Goal: Transaction & Acquisition: Register for event/course

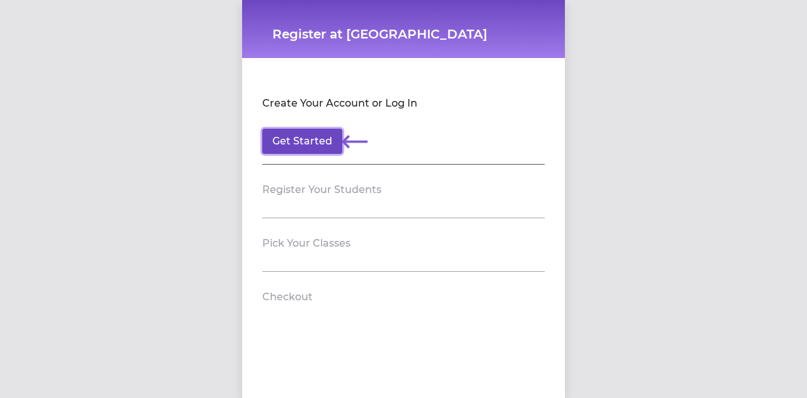
click at [287, 151] on button "Get Started" at bounding box center [302, 141] width 80 height 25
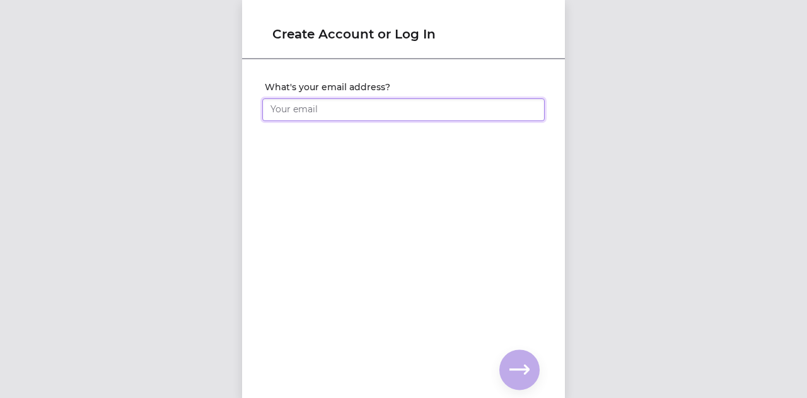
click at [477, 112] on input "What's your email address?" at bounding box center [403, 109] width 282 height 23
type input "mckinnonmoira@hotmail.com"
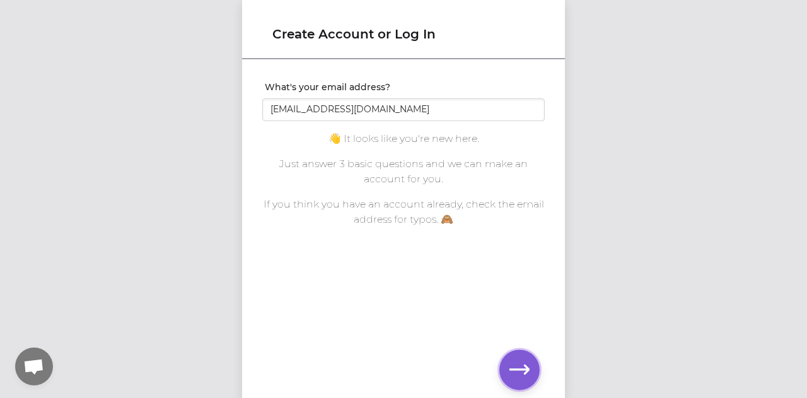
click at [516, 362] on icon "button" at bounding box center [519, 369] width 20 height 20
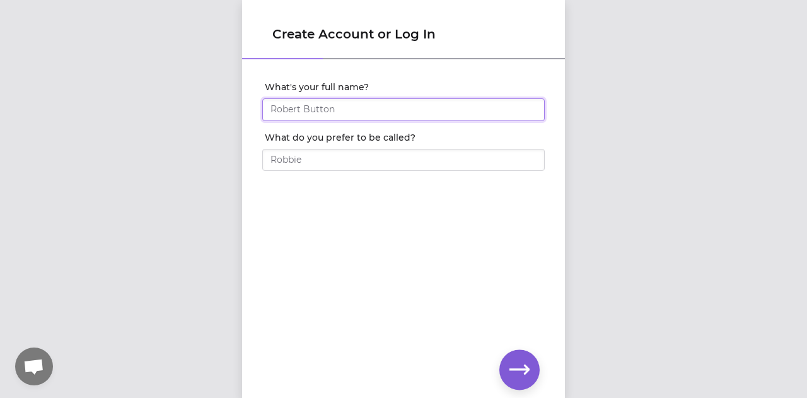
click at [343, 105] on input "What's your full name?" at bounding box center [403, 109] width 282 height 23
type input "Moira McKinnon Linam"
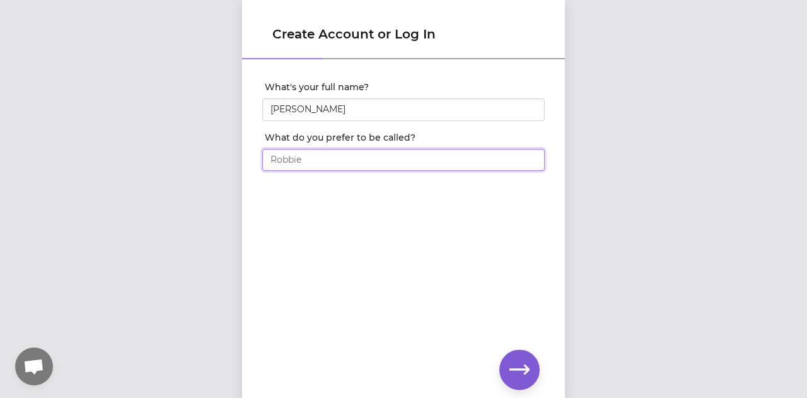
click at [397, 151] on input "What do you prefer to be called?" at bounding box center [403, 160] width 282 height 23
type input "Moira"
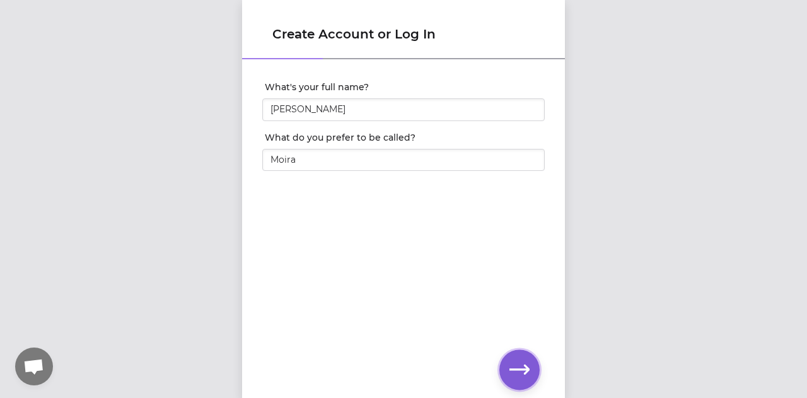
click at [517, 367] on icon "button" at bounding box center [519, 369] width 20 height 20
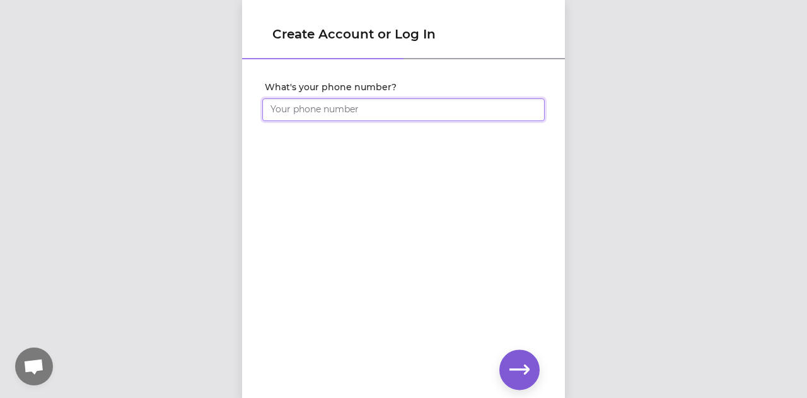
click at [352, 102] on input "What's your phone number?" at bounding box center [403, 109] width 282 height 23
type input "1 (406) 599-0090"
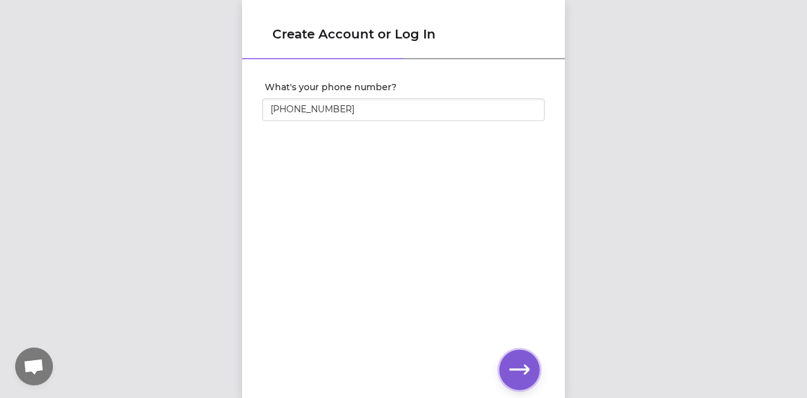
click at [507, 367] on button "button" at bounding box center [519, 369] width 40 height 40
click at [524, 375] on icon "button" at bounding box center [519, 369] width 20 height 20
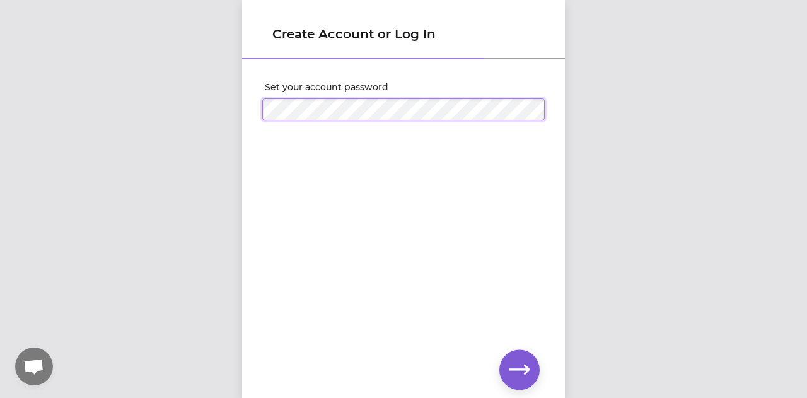
click input "submit" at bounding box center [0, 0] width 0 height 0
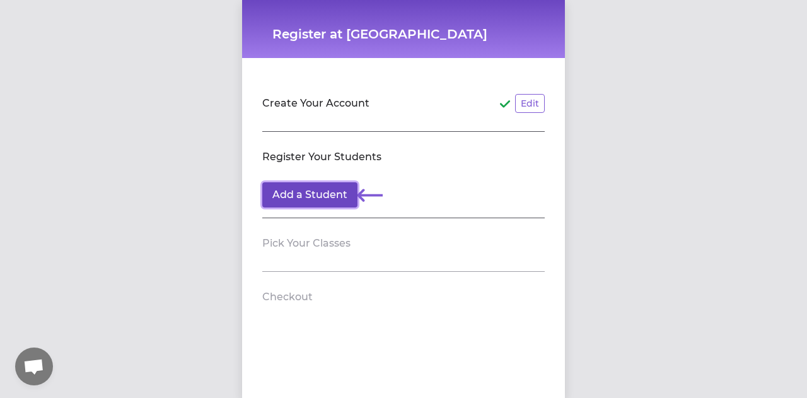
click at [305, 197] on button "Add a Student" at bounding box center [309, 194] width 95 height 25
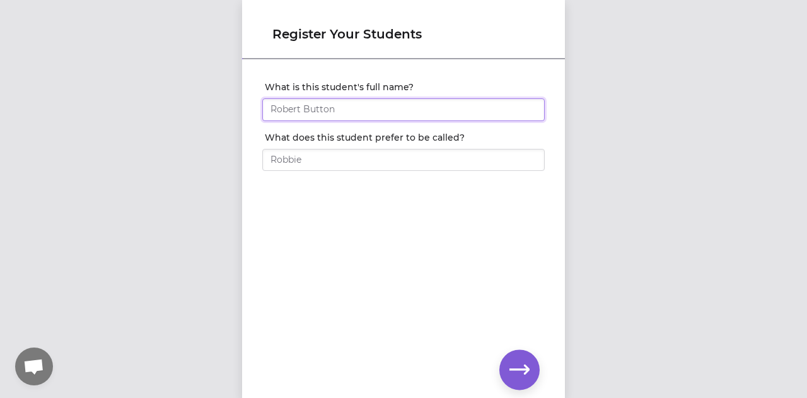
click at [334, 112] on input "What is this student's full name?" at bounding box center [403, 109] width 282 height 23
type input "[PERSON_NAME]"
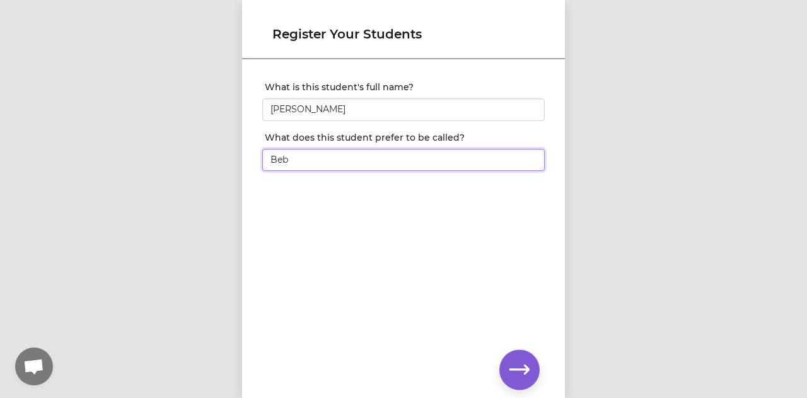
type input "Bebe"
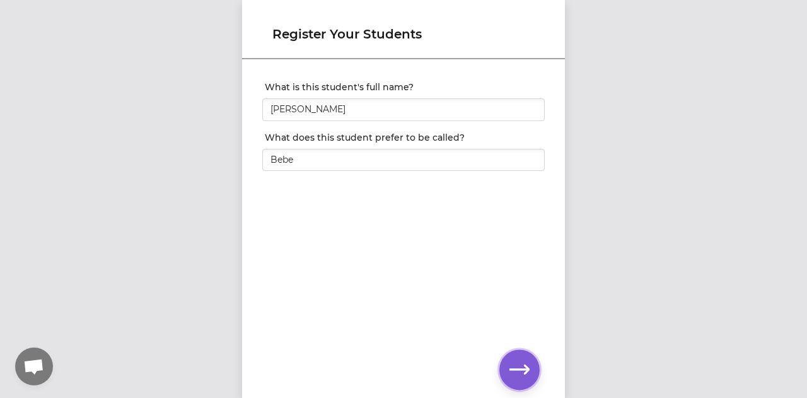
click at [512, 360] on icon "button" at bounding box center [519, 369] width 20 height 20
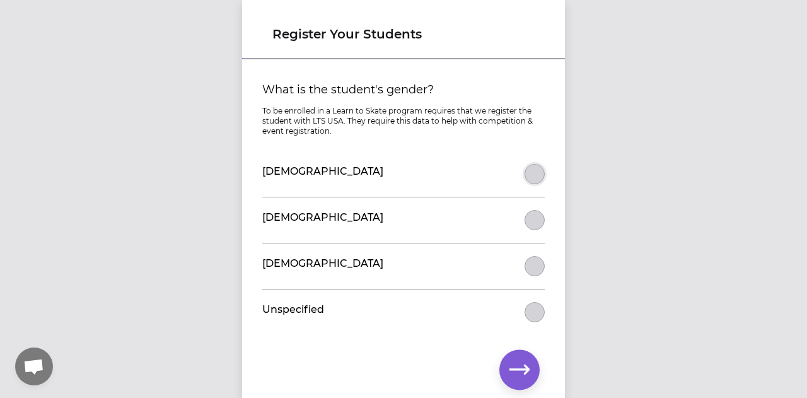
click at [534, 174] on button "What is the student's gender?" at bounding box center [534, 174] width 20 height 20
click at [509, 367] on icon "button" at bounding box center [519, 369] width 20 height 20
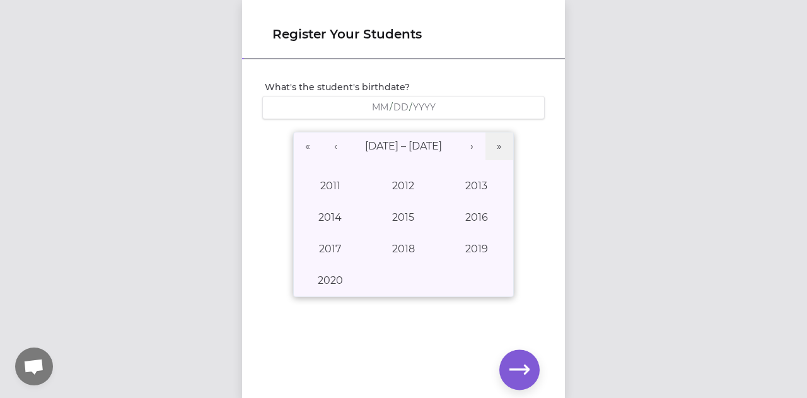
click at [421, 99] on div "/ /" at bounding box center [403, 107] width 282 height 23
click at [388, 233] on button "2018" at bounding box center [403, 249] width 73 height 32
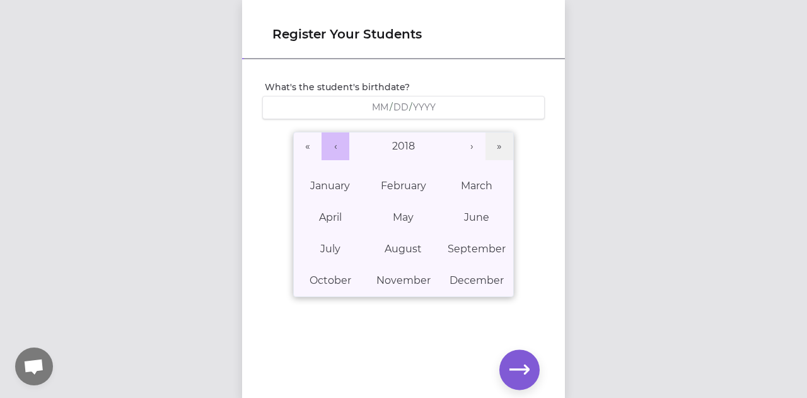
click at [333, 146] on button "‹" at bounding box center [335, 146] width 28 height 28
click at [452, 283] on abbr "December" at bounding box center [476, 280] width 54 height 12
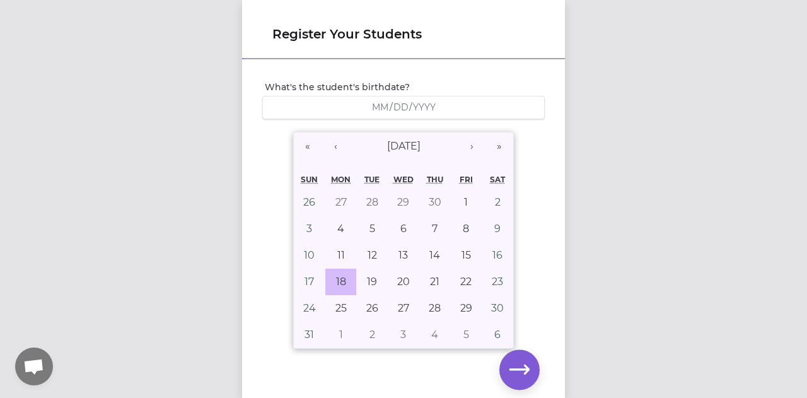
click at [329, 275] on button "18" at bounding box center [341, 281] width 32 height 26
type input "2017-12-18"
type input "12"
type input "18"
type input "2017"
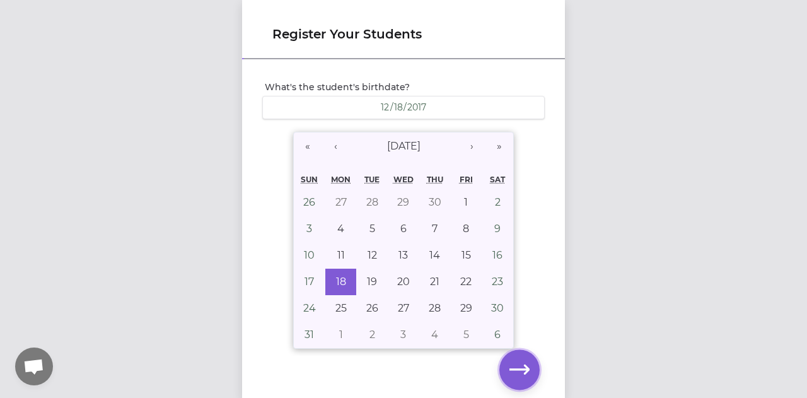
click at [508, 366] on button "button" at bounding box center [519, 369] width 40 height 40
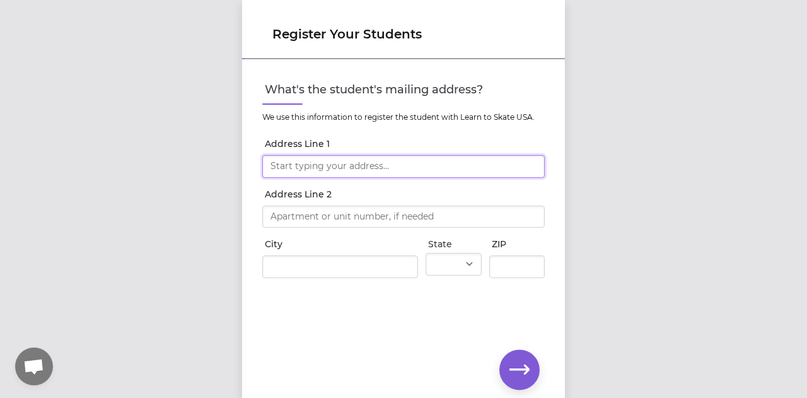
click at [403, 165] on input "Address Line 1" at bounding box center [403, 166] width 282 height 23
type input "[STREET_ADDRESS][PERSON_NAME]"
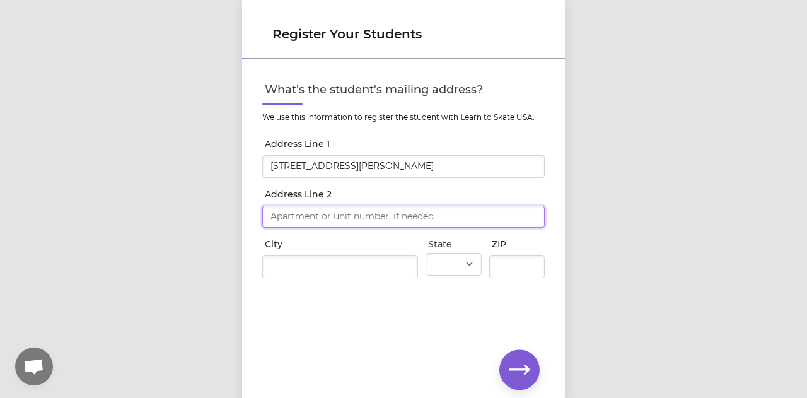
type input "[STREET_ADDRESS][PERSON_NAME]"
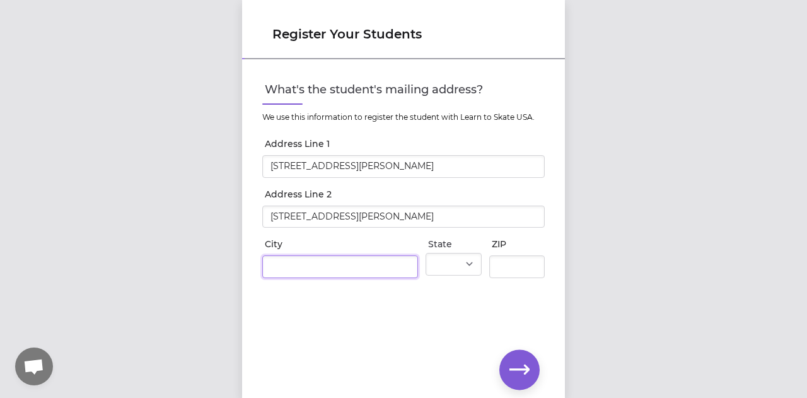
type input "Whitefish"
select select "MT"
type input "59937"
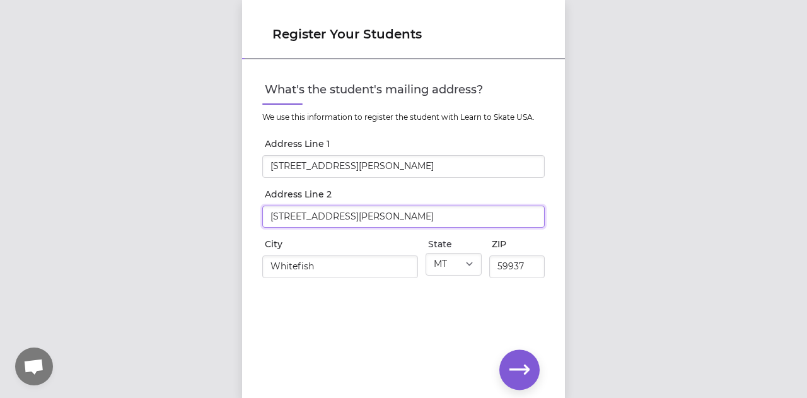
click at [375, 213] on input "[STREET_ADDRESS][PERSON_NAME]" at bounding box center [403, 216] width 282 height 23
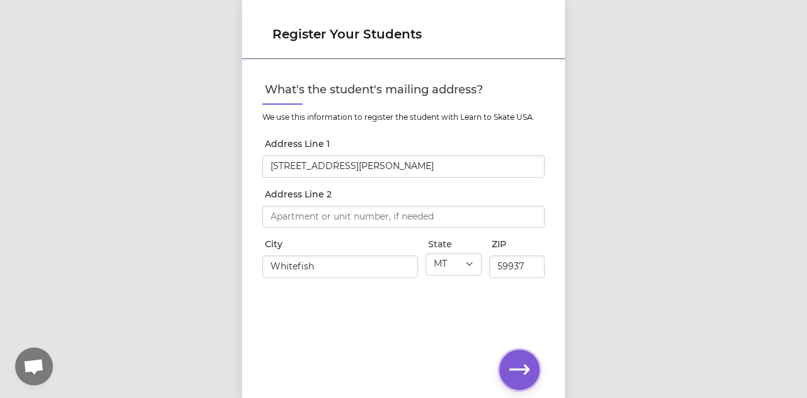
click at [523, 377] on icon "button" at bounding box center [519, 369] width 20 height 20
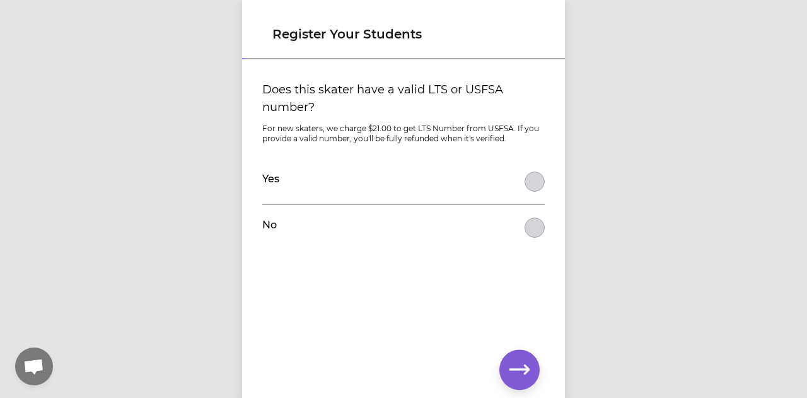
click at [527, 230] on button "Does this skater have a valid LTS or USFSA number?" at bounding box center [534, 227] width 20 height 20
click at [535, 180] on button "Does this skater have a valid LTS or USFSA number?" at bounding box center [534, 181] width 20 height 20
click at [522, 375] on icon "button" at bounding box center [519, 369] width 20 height 20
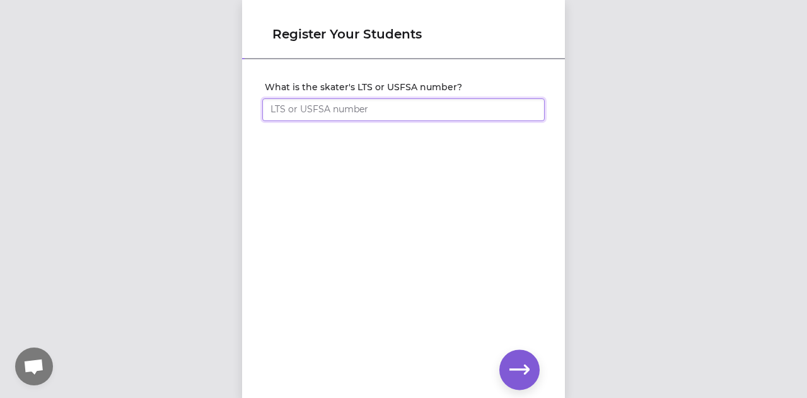
click at [408, 105] on input "What is the skater's LTS or USFSA number?" at bounding box center [403, 109] width 282 height 23
paste input "2191342"
type input "2191342"
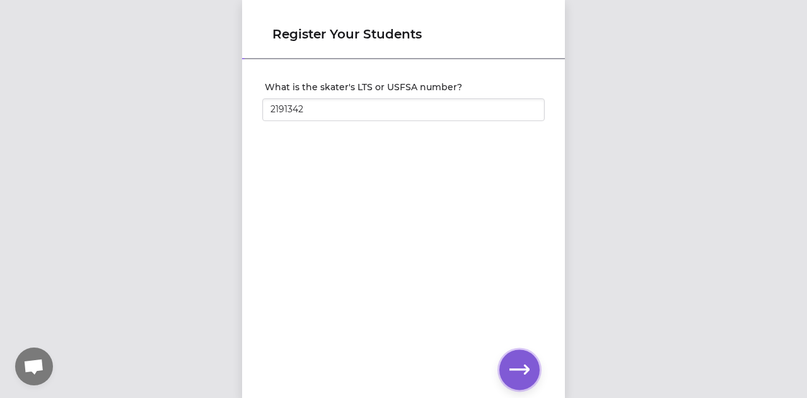
click at [524, 361] on icon "button" at bounding box center [519, 369] width 20 height 20
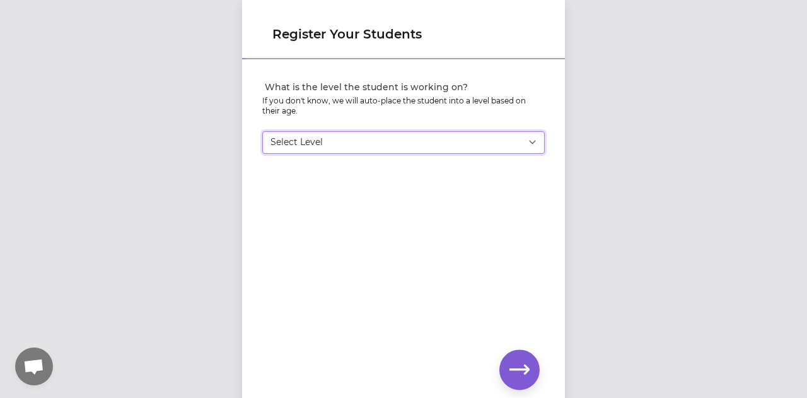
click at [392, 135] on select "Select Level I don't know Basic 1 Basic 2 Basic 3 Basic 4 Basic 5 Basic 6 Snowp…" at bounding box center [403, 142] width 282 height 23
click at [368, 147] on select "Select Level I don't know Basic 1 Basic 2 Basic 3 Basic 4 Basic 5 Basic 6 Snowp…" at bounding box center [403, 142] width 282 height 23
select select "-1"
click at [262, 131] on select "Select Level I don't know Basic 1 Basic 2 Basic 3 Basic 4 Basic 5 Basic 6 Snowp…" at bounding box center [403, 142] width 282 height 23
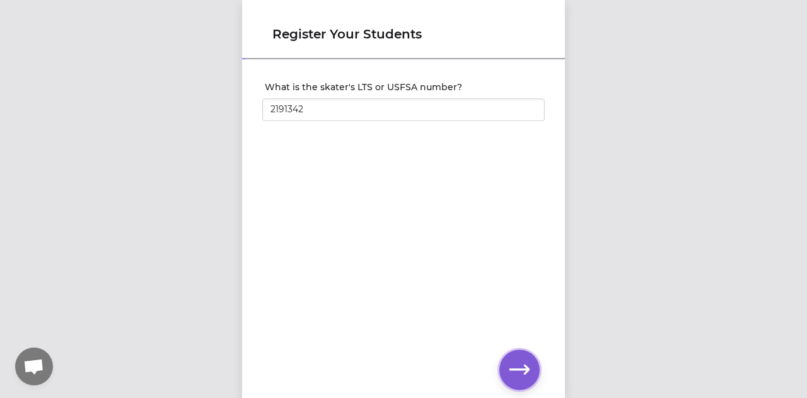
click at [515, 360] on icon "button" at bounding box center [519, 369] width 20 height 20
click at [23, 42] on div "Register Your Students What is the skater's LTS or USFSA number? 2191342" at bounding box center [403, 199] width 807 height 398
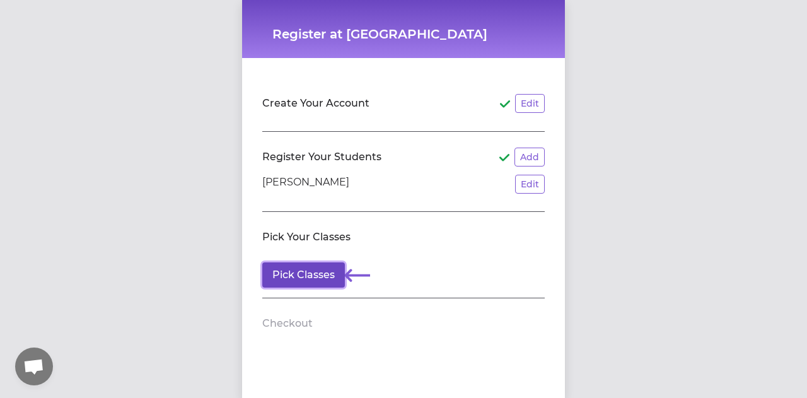
click at [321, 271] on button "Pick Classes" at bounding box center [303, 274] width 83 height 25
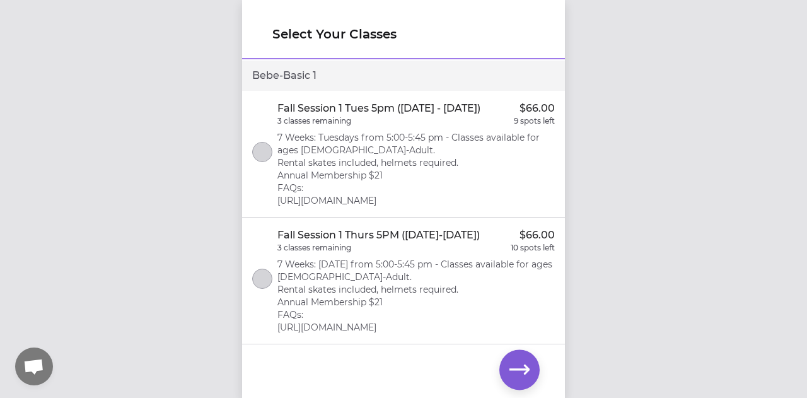
click at [23, 9] on div "Select Your Classes Bebe - Basic 1 Fall Session 1 Tues 5pm (Sept 9 - Oct 21, 20…" at bounding box center [403, 199] width 807 height 398
click at [23, 18] on div "Select Your Classes Bebe - Basic 1 Fall Session 1 Tues 5pm (Sept 9 - Oct 21, 20…" at bounding box center [403, 199] width 807 height 398
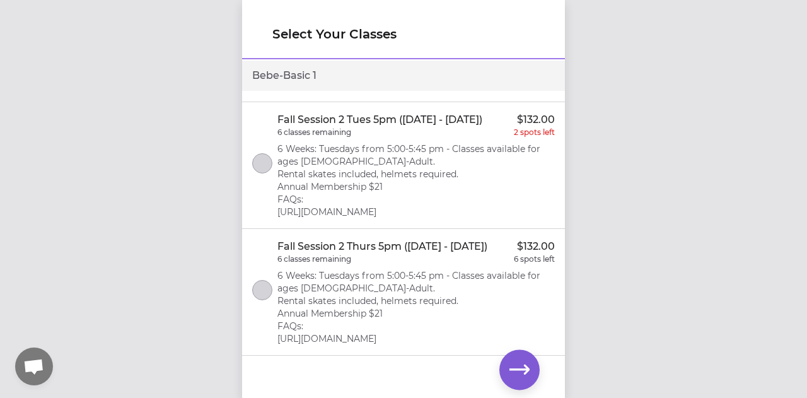
scroll to position [256, 0]
click at [405, 250] on p "Fall Session 2 Thurs 5pm ([DATE] - [DATE])" at bounding box center [382, 246] width 210 height 15
drag, startPoint x: 275, startPoint y: 339, endPoint x: 478, endPoint y: 337, distance: 203.6
click at [478, 337] on li "Fall Session 2 Thurs 5pm (Oct 30 - Dec 11, 2025) $132.00 6 classes remaining 6 …" at bounding box center [403, 292] width 323 height 127
drag, startPoint x: 536, startPoint y: 340, endPoint x: 289, endPoint y: 340, distance: 246.4
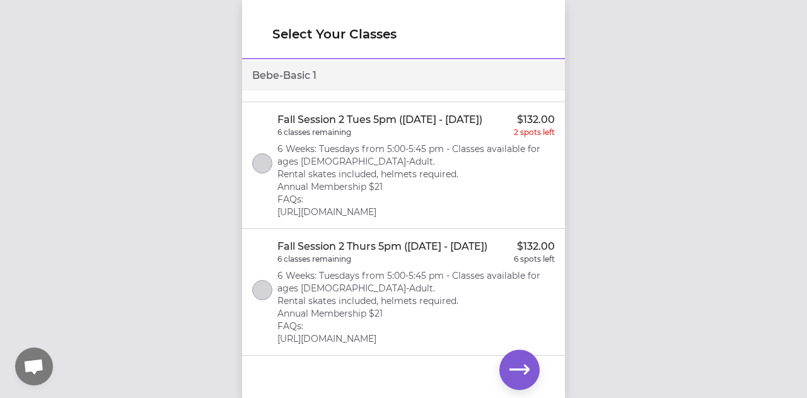
click at [289, 340] on p "6 Weeks: Tuesdays from 5:00-5:45 pm - Classes available for ages [DEMOGRAPHIC_D…" at bounding box center [415, 307] width 277 height 76
click at [515, 365] on icon "button" at bounding box center [519, 369] width 20 height 20
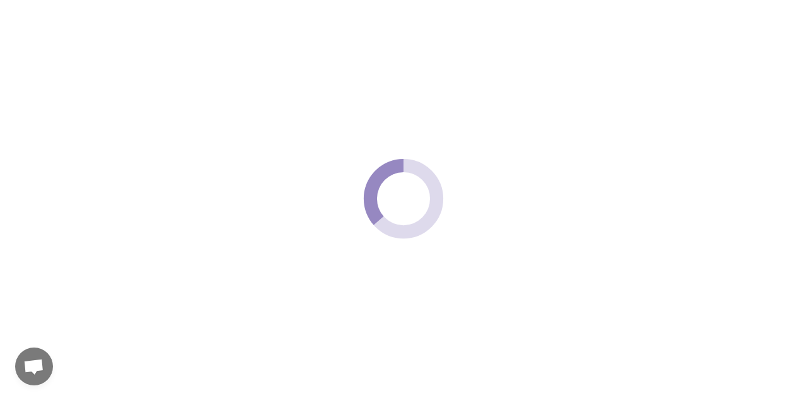
click at [23, 21] on span at bounding box center [403, 199] width 807 height 398
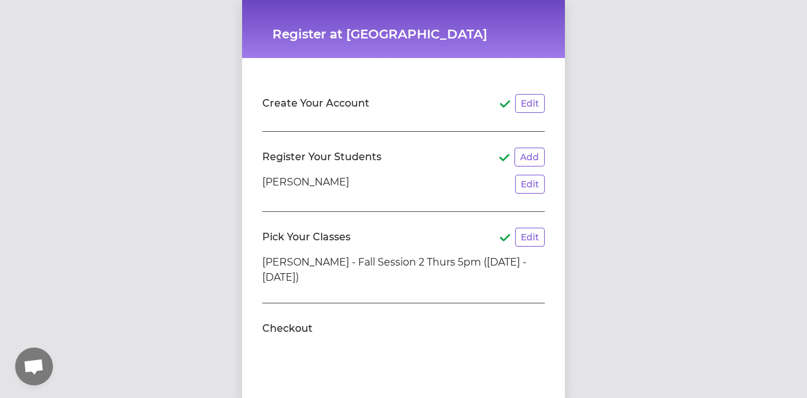
scroll to position [44, 0]
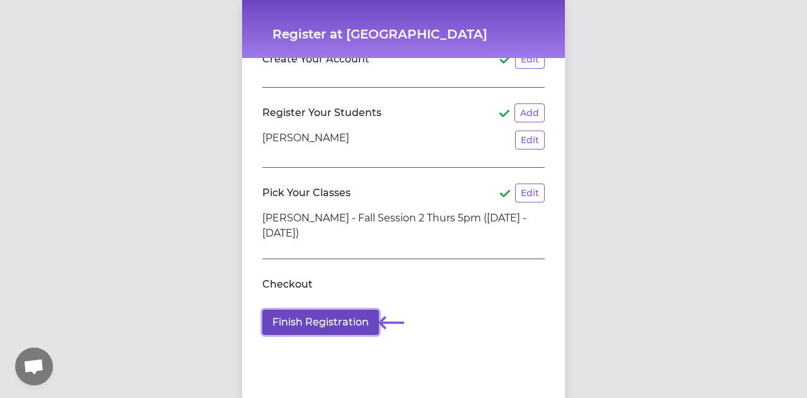
click at [344, 323] on button "Finish Registration" at bounding box center [320, 321] width 117 height 25
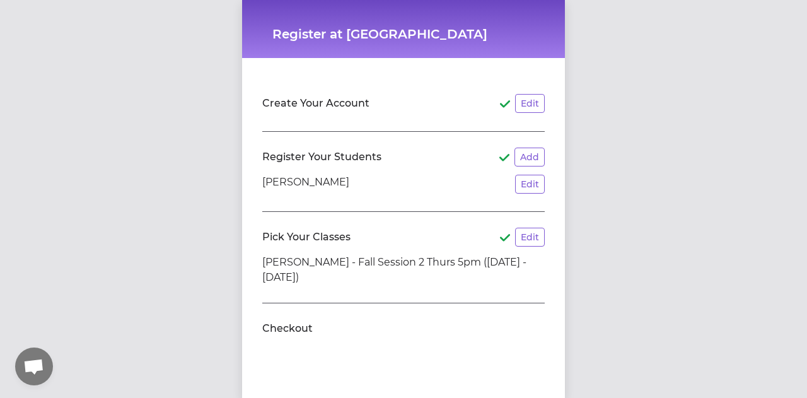
click at [23, 50] on div "Register at Glacier Skate Academy Create Your Account Edit Register Your Studen…" at bounding box center [403, 199] width 807 height 398
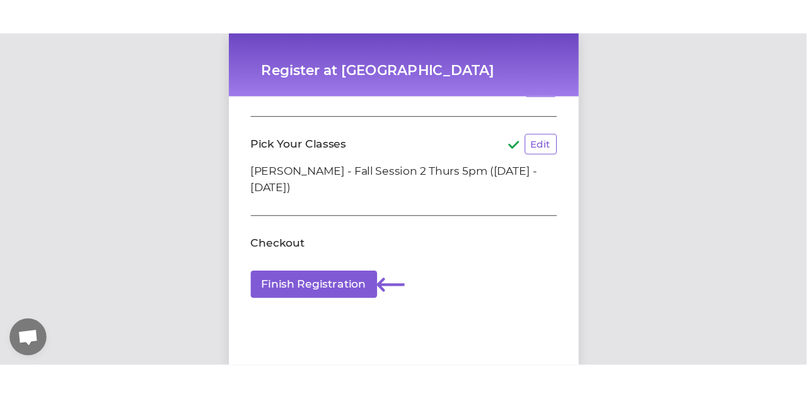
scroll to position [44, 0]
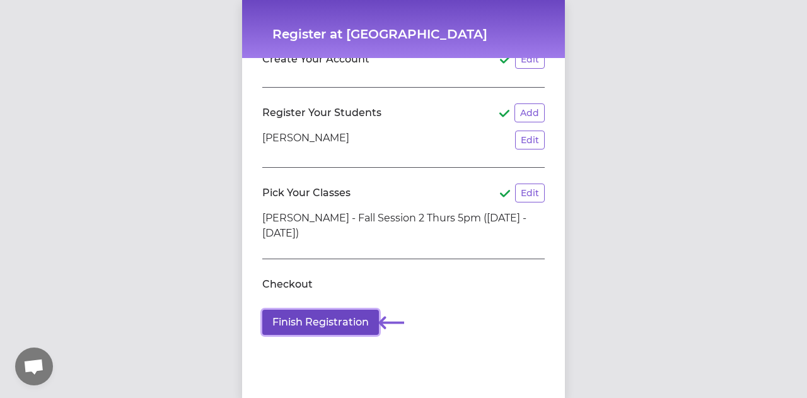
click at [352, 313] on button "Finish Registration" at bounding box center [320, 321] width 117 height 25
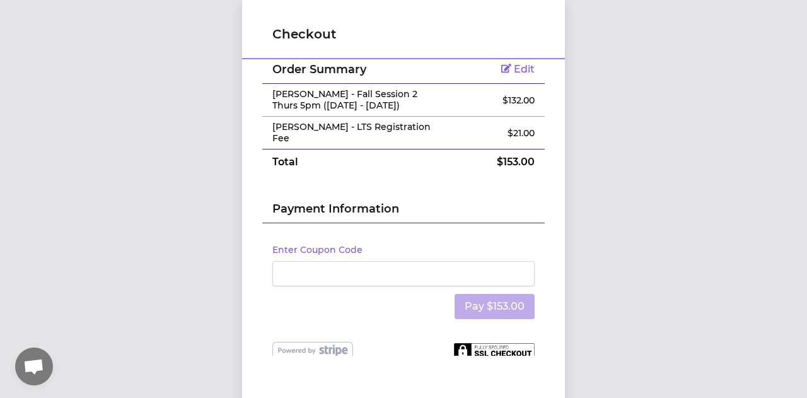
scroll to position [28, 0]
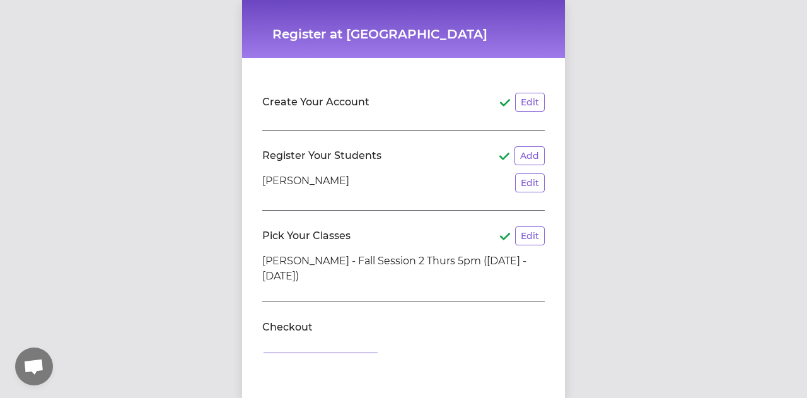
click at [23, 174] on div "Register at Glacier Skate Academy Create Your Account Edit Register Your Studen…" at bounding box center [403, 199] width 807 height 398
click at [522, 153] on button "Add" at bounding box center [529, 155] width 30 height 19
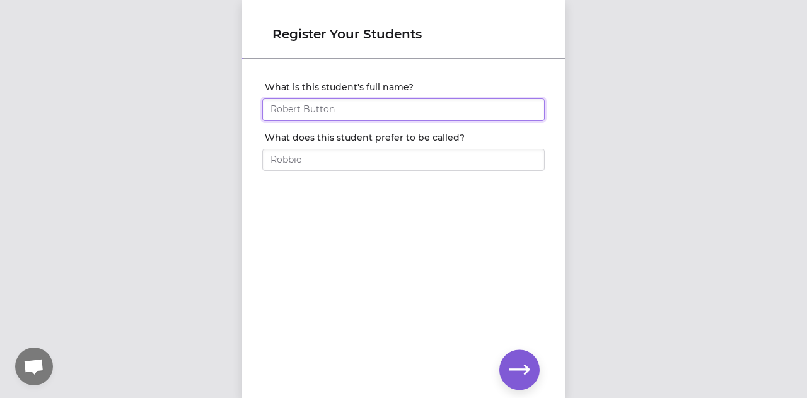
click at [346, 110] on input "What is this student's full name?" at bounding box center [403, 109] width 282 height 23
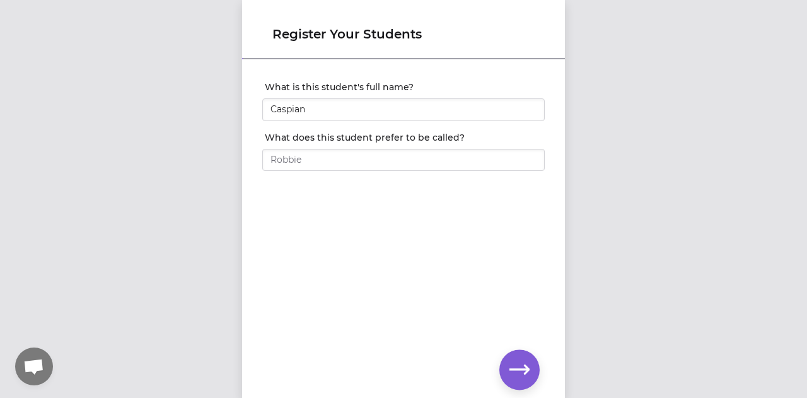
click at [23, 89] on div "Register Your Students What is this student's full name? Caspian What does this…" at bounding box center [403, 199] width 807 height 398
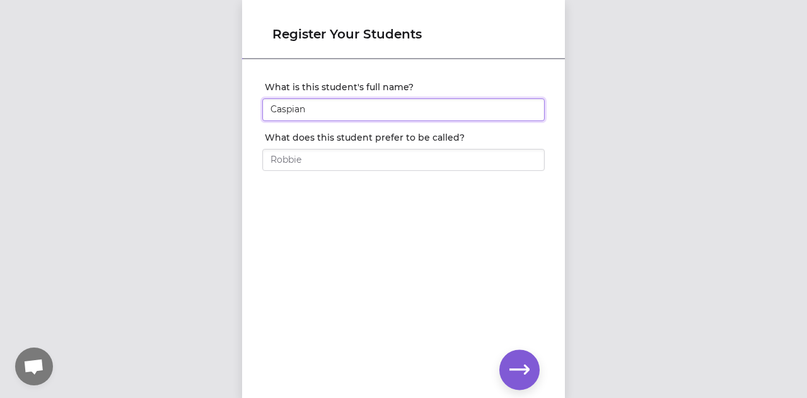
click at [384, 106] on input "Caspian" at bounding box center [403, 109] width 282 height 23
click at [389, 109] on input "Caspian" at bounding box center [403, 109] width 282 height 23
type input "Caspian [PERSON_NAME]"
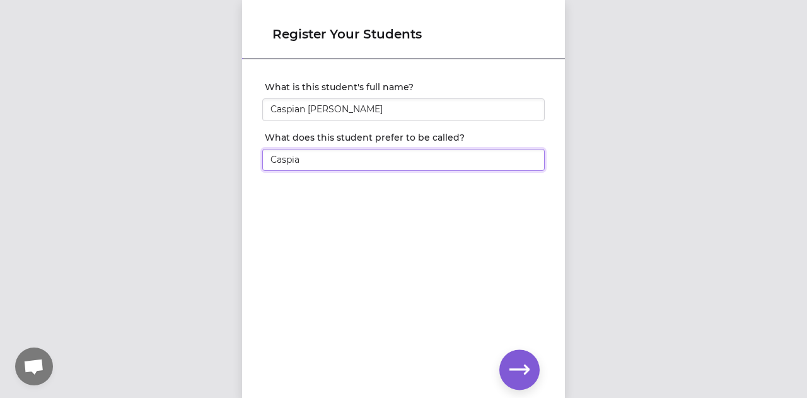
type input "Caspian"
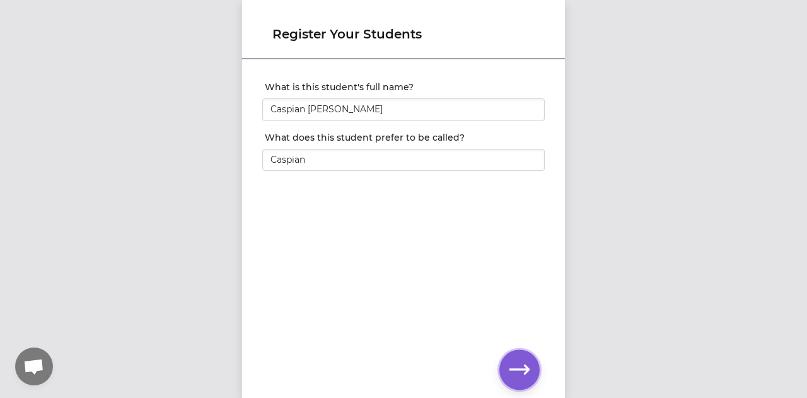
click at [509, 371] on icon "button" at bounding box center [519, 369] width 20 height 20
click at [23, 219] on div "Register Your Students What is this student's full name? Caspian Linam What doe…" at bounding box center [403, 199] width 807 height 398
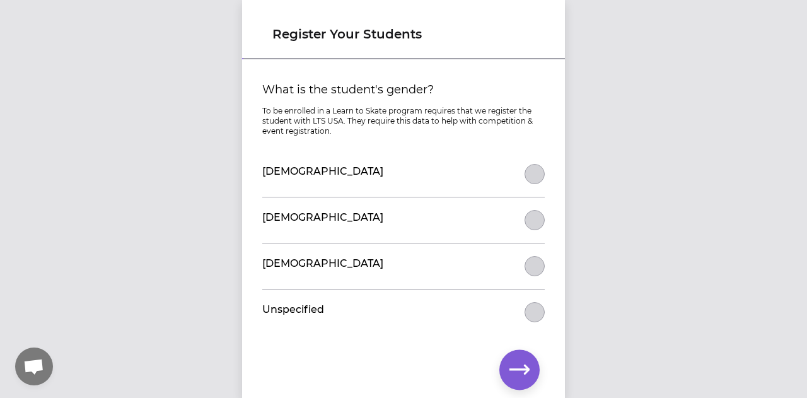
click at [23, 31] on div "Register Your Students What is the student's gender? To be enrolled in a Learn …" at bounding box center [403, 199] width 807 height 398
click at [539, 220] on button "What is the student's gender?" at bounding box center [534, 220] width 20 height 20
click at [521, 377] on icon "button" at bounding box center [519, 369] width 20 height 20
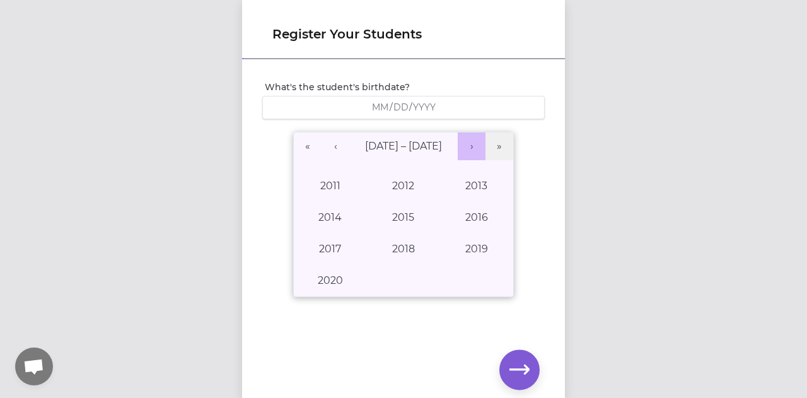
click at [476, 145] on button "›" at bounding box center [472, 146] width 28 height 28
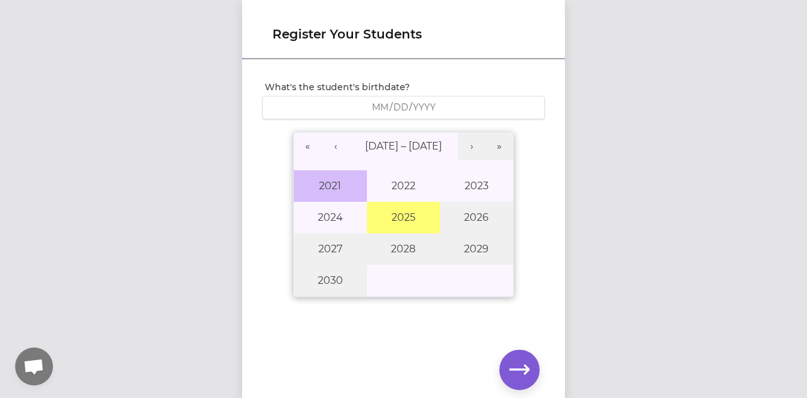
click at [354, 190] on button "2021" at bounding box center [330, 186] width 73 height 32
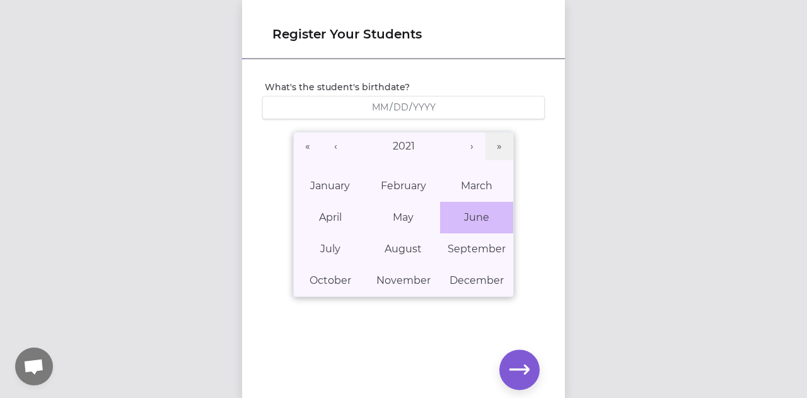
click at [469, 217] on abbr "June" at bounding box center [476, 217] width 25 height 12
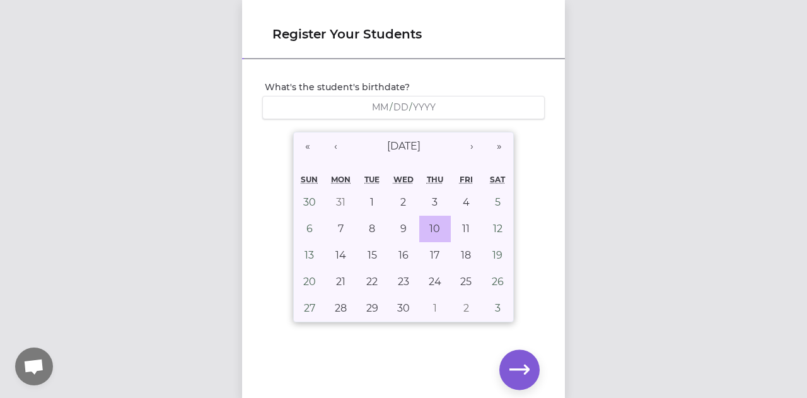
click at [444, 224] on button "10" at bounding box center [435, 229] width 32 height 26
type input "[DATE]"
type input "6"
type input "10"
type input "2021"
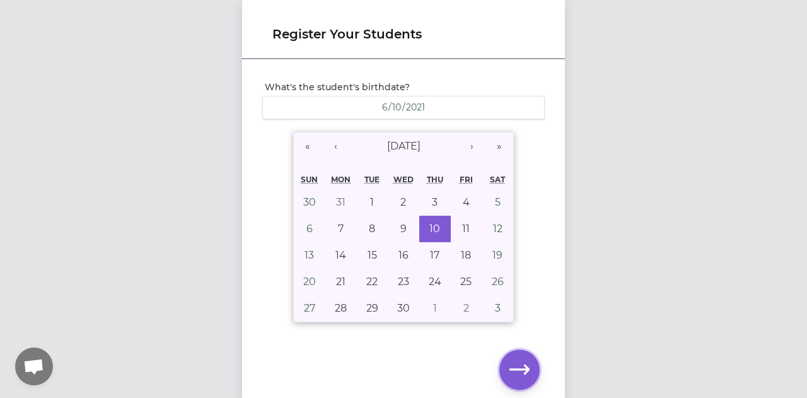
click at [510, 359] on button "button" at bounding box center [519, 369] width 40 height 40
click at [23, 214] on div "Register Your Students What's the student's birthdate? 2021-06-10 6 / 10 / 2021…" at bounding box center [403, 199] width 807 height 398
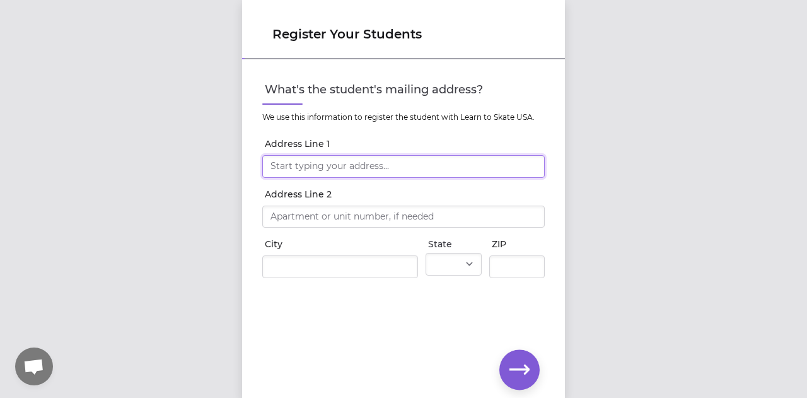
click at [424, 166] on input "Address Line 1" at bounding box center [403, 166] width 282 height 23
type input "[STREET_ADDRESS][PERSON_NAME]"
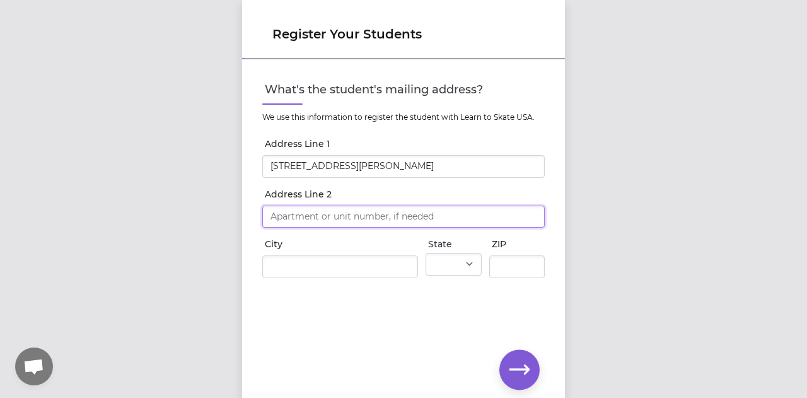
type input "[STREET_ADDRESS][PERSON_NAME]"
type input "Whitefish"
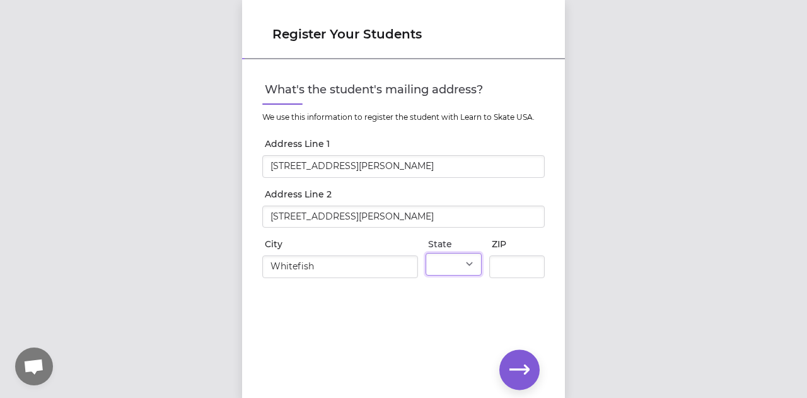
select select "MT"
type input "59937"
click at [420, 211] on input "[STREET_ADDRESS][PERSON_NAME]" at bounding box center [403, 216] width 282 height 23
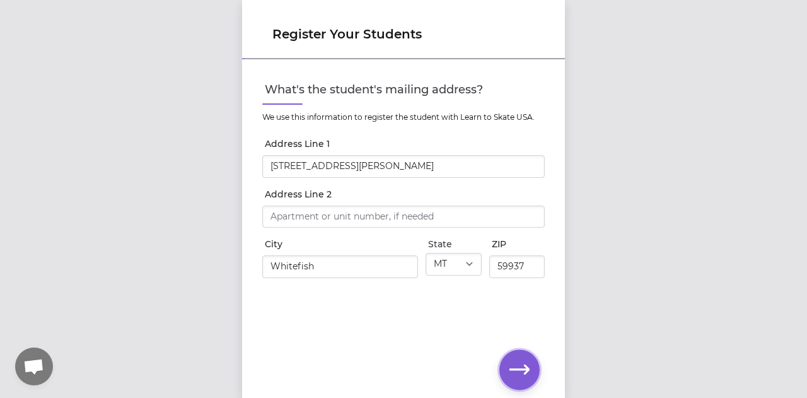
click at [509, 364] on button "button" at bounding box center [519, 369] width 40 height 40
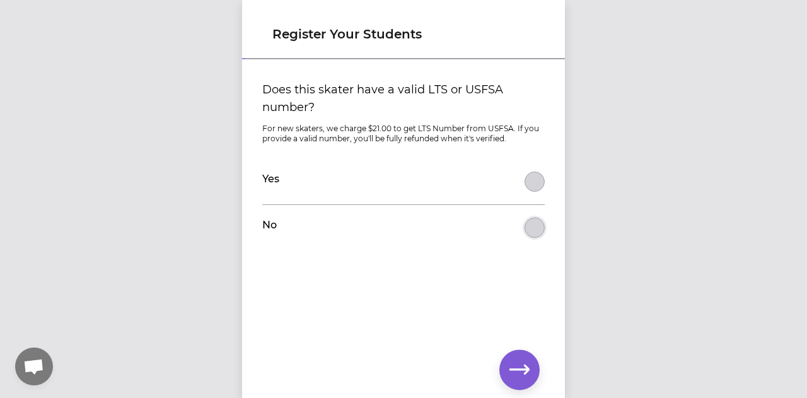
click at [533, 229] on button "Does this skater have a valid LTS or USFSA number?" at bounding box center [534, 227] width 20 height 20
click at [514, 368] on icon "button" at bounding box center [519, 369] width 20 height 20
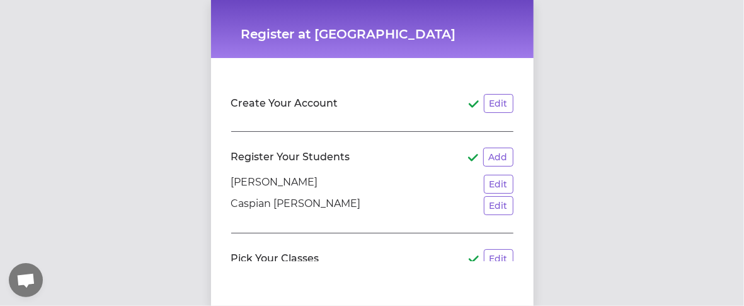
click at [23, 191] on div "Register at Glacier Skate Academy Create Your Account Edit Register Your Studen…" at bounding box center [372, 153] width 744 height 306
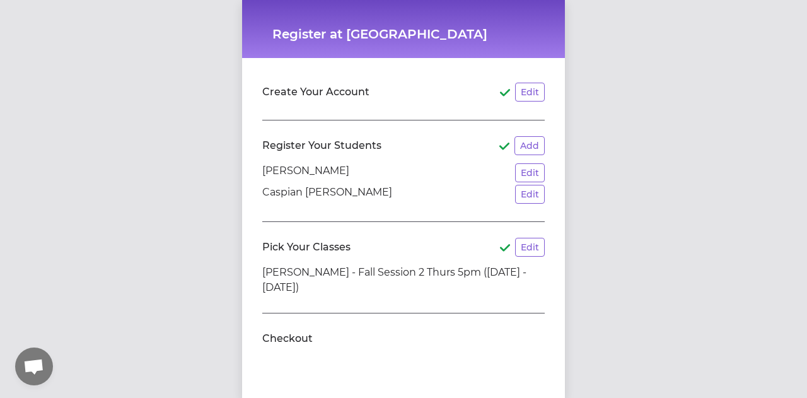
scroll to position [18, 0]
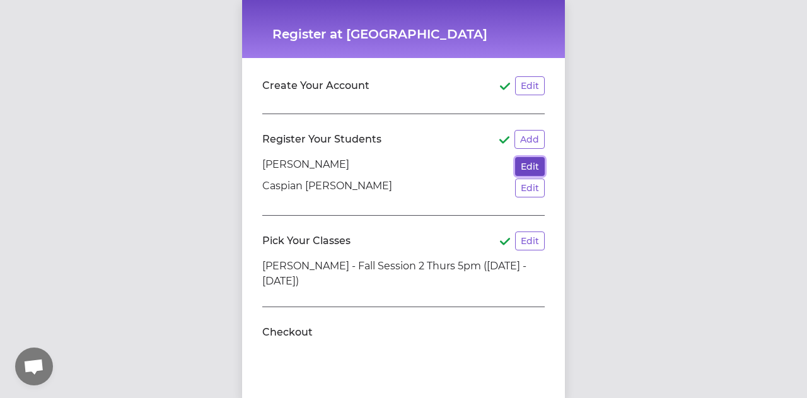
click at [539, 171] on button "Edit" at bounding box center [530, 166] width 30 height 19
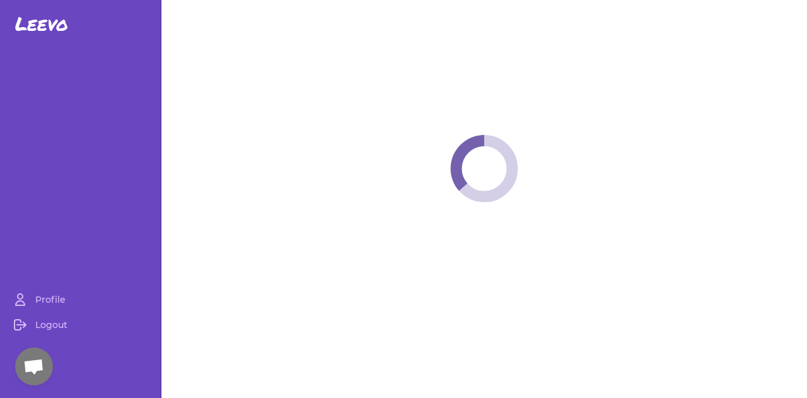
select select "MT"
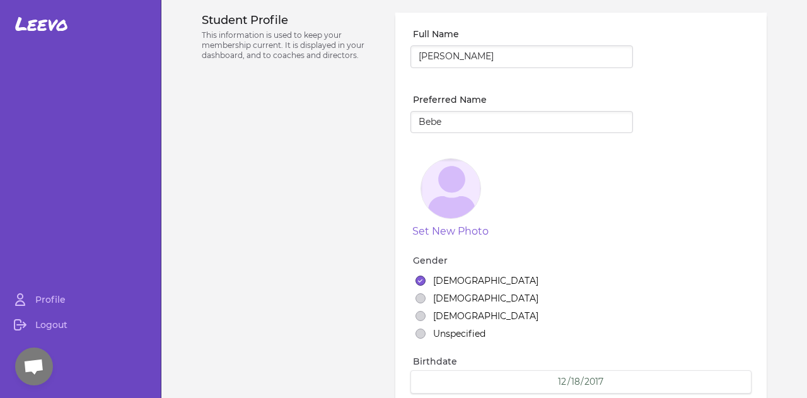
select select "1"
click at [23, 1] on nav "Leevo Profile Logout" at bounding box center [80, 199] width 161 height 398
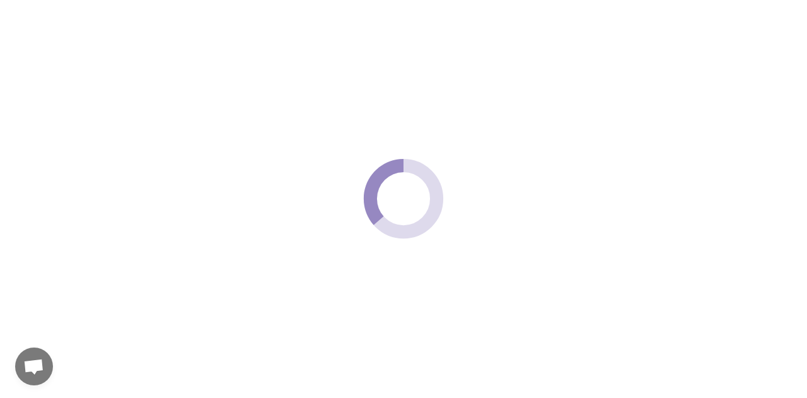
click at [23, 18] on span at bounding box center [403, 199] width 807 height 398
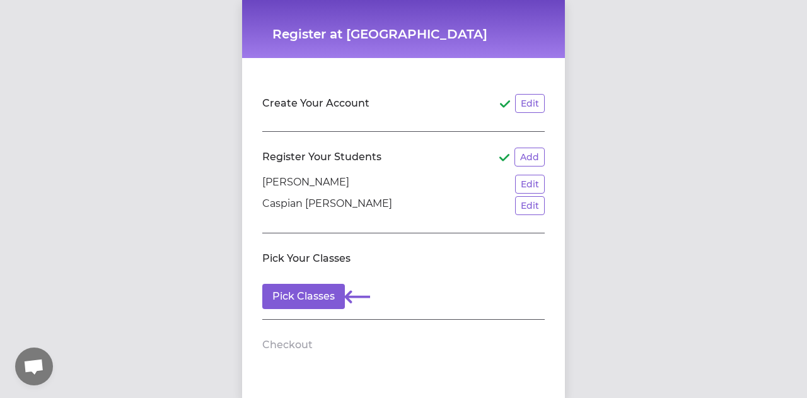
click at [23, 76] on div "Register at Glacier Skate Academy Create Your Account Edit Register Your Studen…" at bounding box center [403, 199] width 807 height 398
click at [23, 101] on div "Register at Glacier Skate Academy Create Your Account Edit Register Your Studen…" at bounding box center [403, 199] width 807 height 398
click at [524, 207] on button "Edit" at bounding box center [530, 205] width 30 height 19
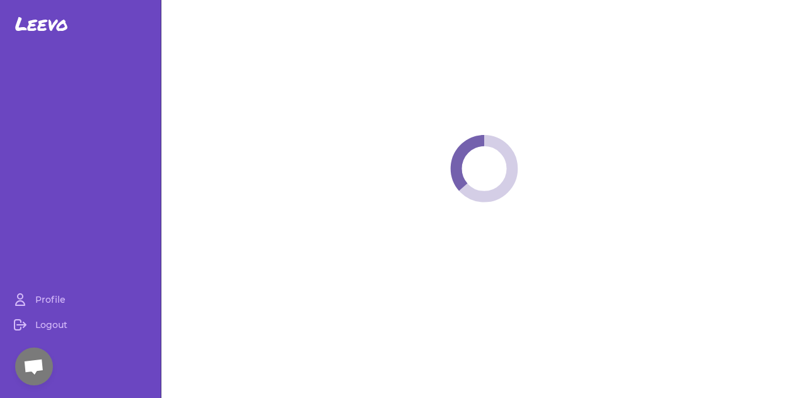
select select "MT"
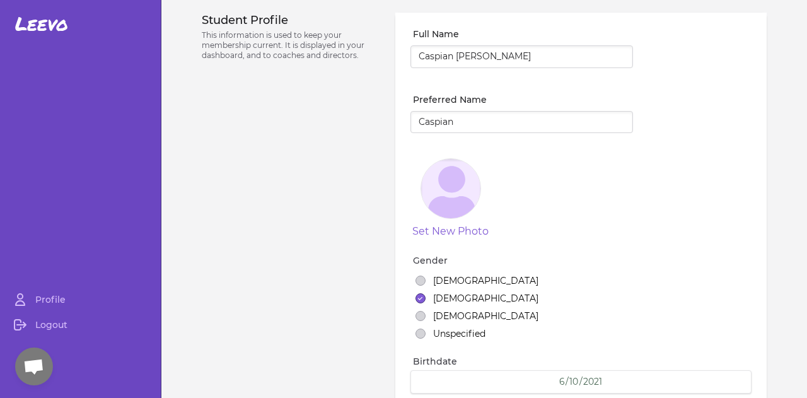
select select "7"
click at [23, 13] on span "Leevo" at bounding box center [41, 24] width 53 height 23
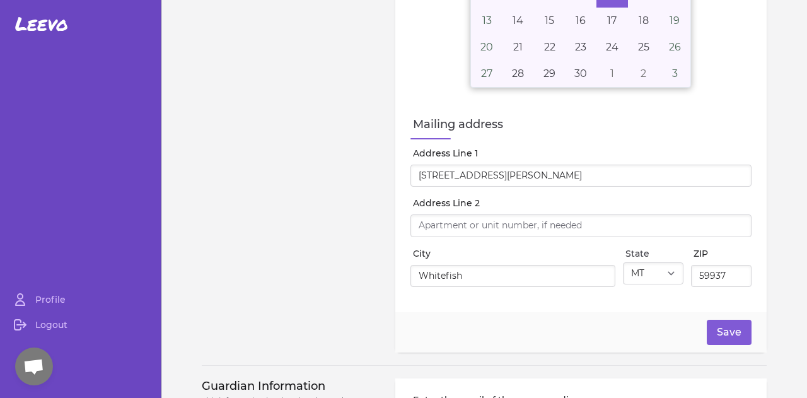
scroll to position [621, 0]
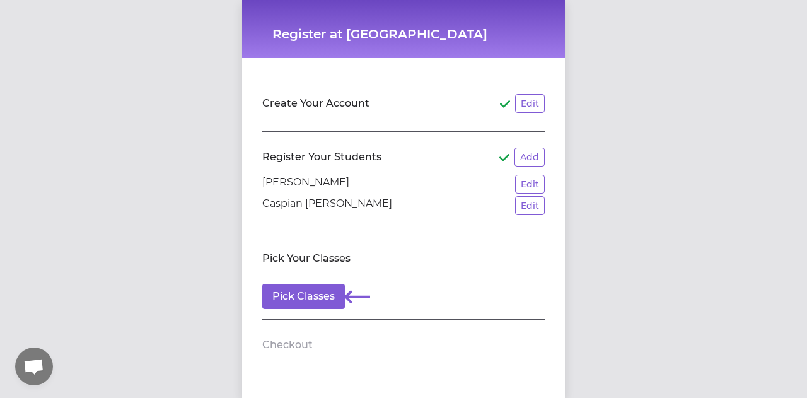
click at [23, 6] on div "Register at Glacier Skate Academy Create Your Account Edit Register Your Studen…" at bounding box center [403, 199] width 807 height 398
click at [521, 205] on button "Edit" at bounding box center [530, 205] width 30 height 19
click at [532, 210] on button "Edit" at bounding box center [530, 205] width 30 height 19
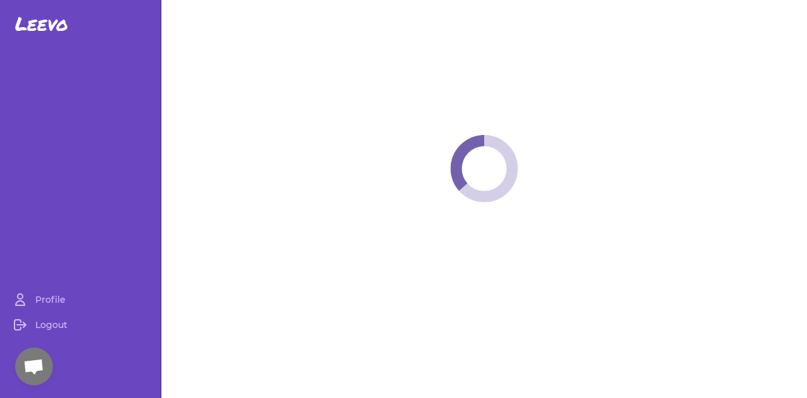
select select "MT"
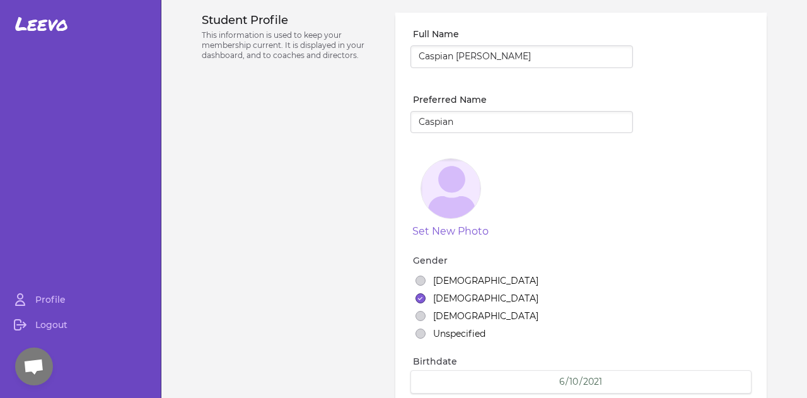
select select "7"
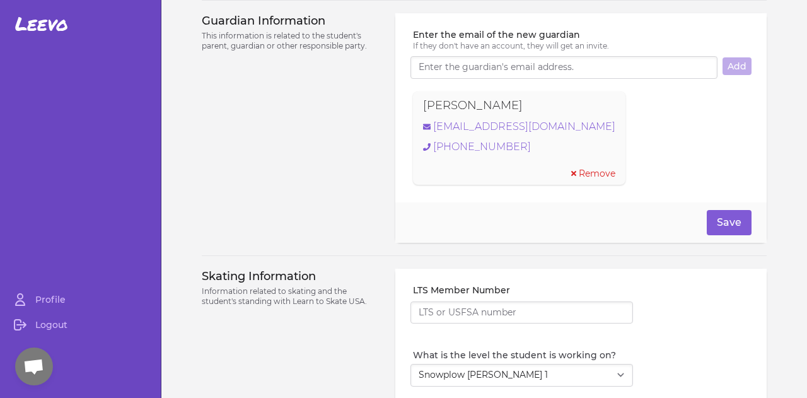
click at [23, 13] on span "Leevo" at bounding box center [41, 24] width 53 height 23
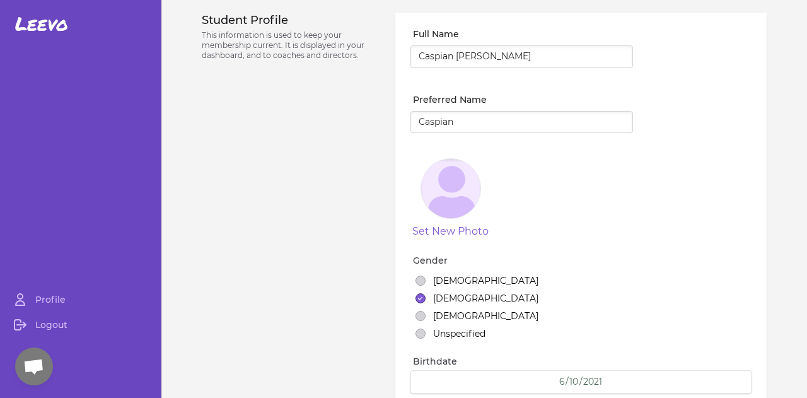
click at [23, 108] on div at bounding box center [80, 167] width 151 height 239
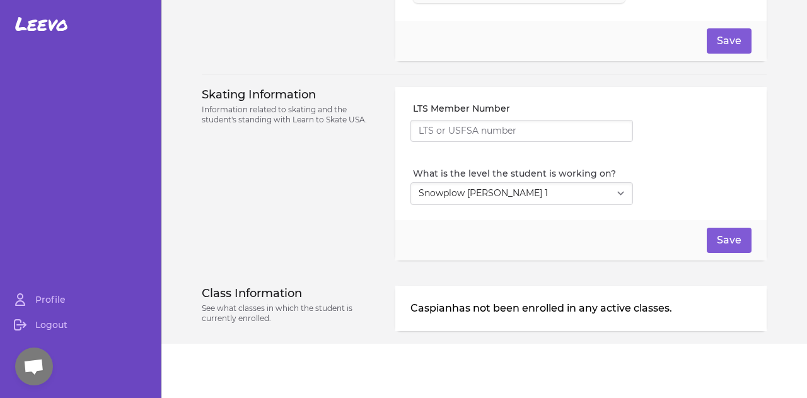
scroll to position [1054, 0]
click at [656, 302] on p "Caspian has not been enrolled in any active classes." at bounding box center [580, 309] width 341 height 15
click at [668, 304] on p "Caspian has not been enrolled in any active classes." at bounding box center [580, 309] width 341 height 15
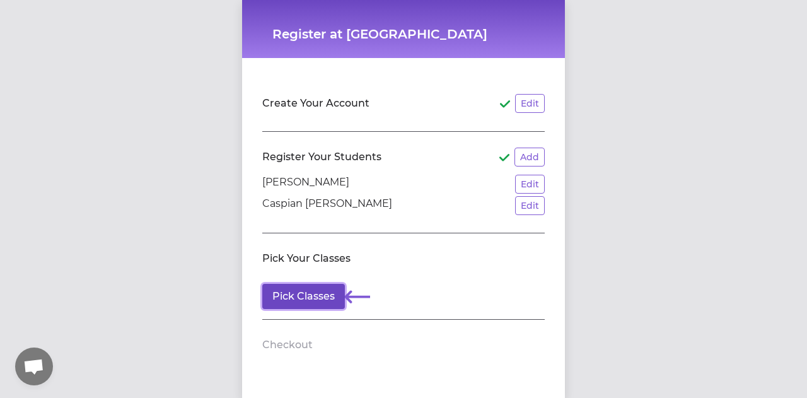
click at [309, 288] on button "Pick Classes" at bounding box center [303, 296] width 83 height 25
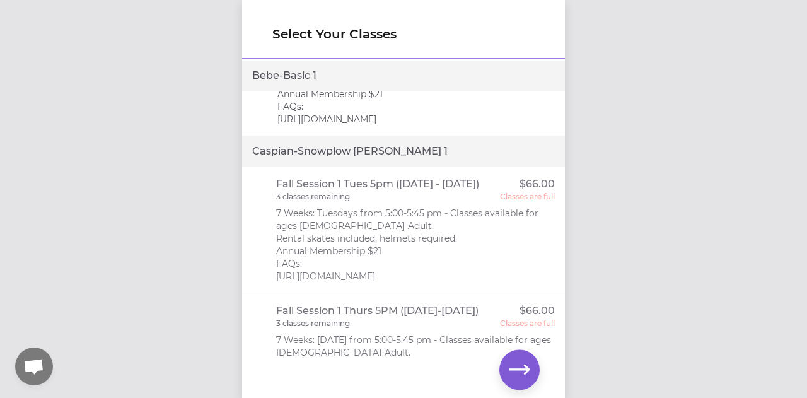
scroll to position [465, 0]
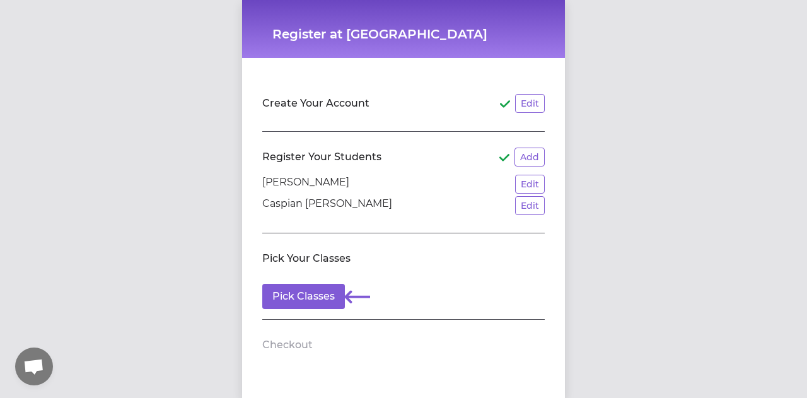
click at [23, 35] on div "Register at Glacier Skate Academy Create Your Account Edit Register Your Studen…" at bounding box center [403, 199] width 807 height 398
click at [292, 303] on button "Pick Classes" at bounding box center [303, 296] width 83 height 25
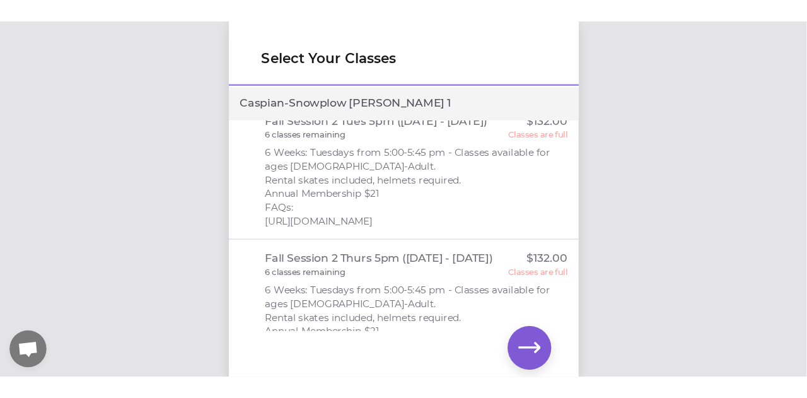
scroll to position [877, 0]
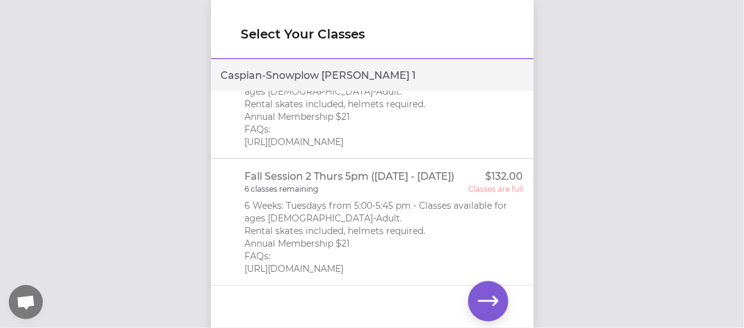
click at [313, 239] on p "6 Weeks: Tuesdays from 5:00-5:45 pm - Classes available for ages [DEMOGRAPHIC_D…" at bounding box center [384, 237] width 279 height 76
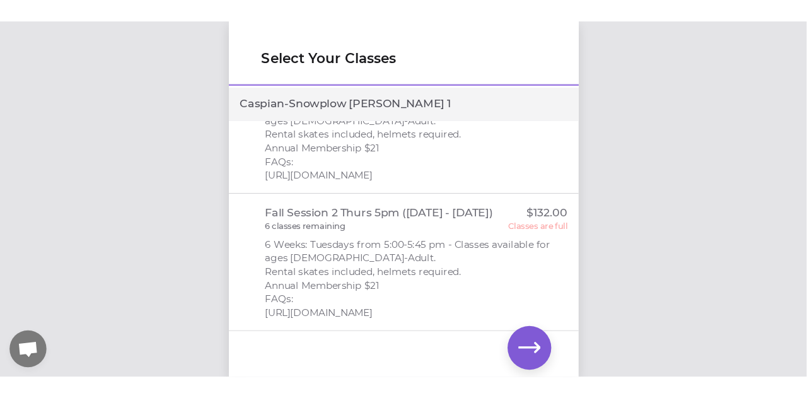
scroll to position [807, 0]
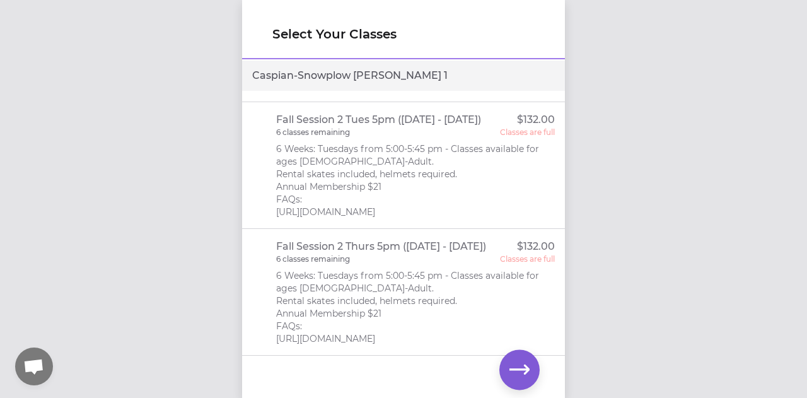
click at [436, 245] on p "Fall Session 2 Thurs 5pm ([DATE] - [DATE])" at bounding box center [381, 246] width 210 height 15
click at [361, 321] on p "6 Weeks: Tuesdays from 5:00-5:45 pm - Classes available for ages [DEMOGRAPHIC_D…" at bounding box center [415, 307] width 279 height 76
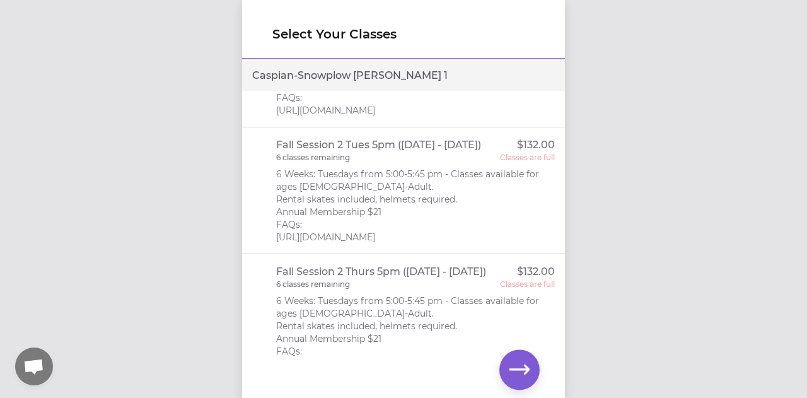
scroll to position [773, 0]
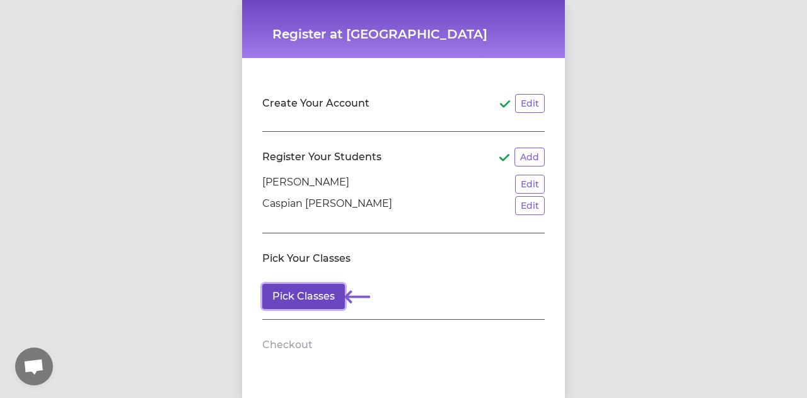
click at [311, 292] on button "Pick Classes" at bounding box center [303, 296] width 83 height 25
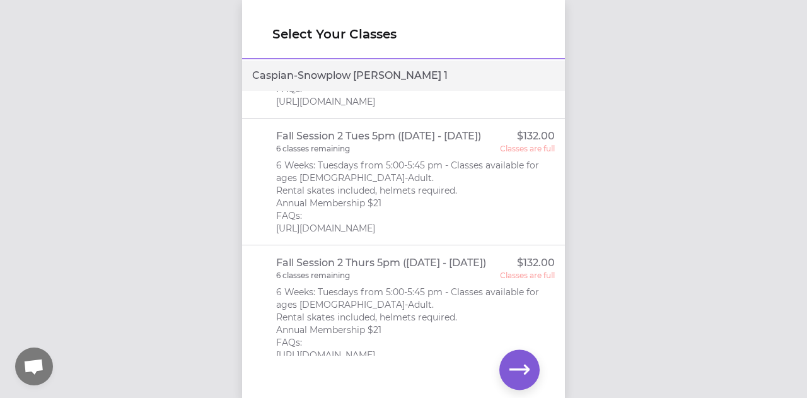
scroll to position [807, 0]
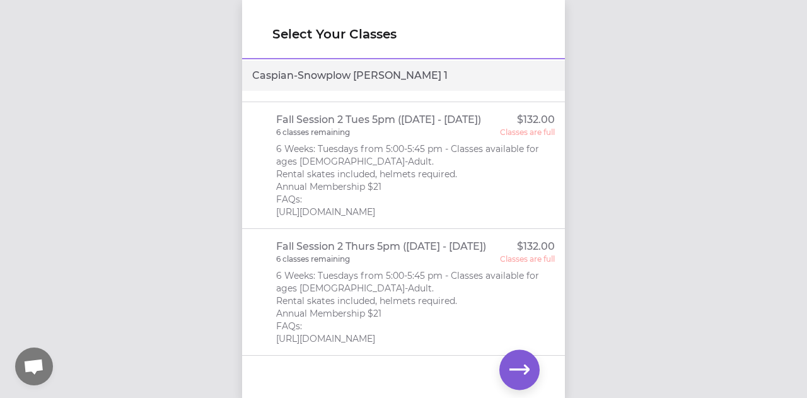
click at [309, 258] on p "6 classes remaining" at bounding box center [313, 259] width 74 height 10
click at [23, 42] on div "Select Your Classes Bebe - Basic 1 Fall Session 1 Tues 5pm (Sept 9 - Oct 21, 20…" at bounding box center [403, 199] width 807 height 398
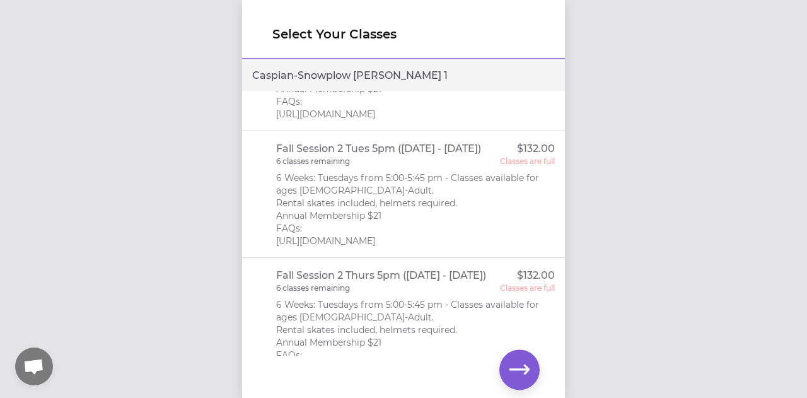
scroll to position [747, 0]
click at [23, 10] on div "Select Your Classes Bebe - Basic 1 Fall Session 1 Tues 5pm (Sept 9 - Oct 21, 20…" at bounding box center [403, 199] width 807 height 398
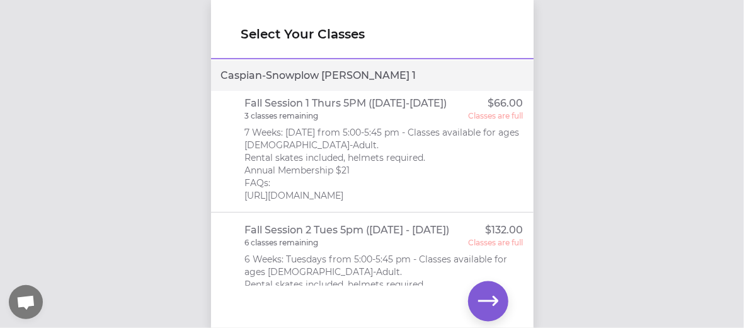
scroll to position [877, 0]
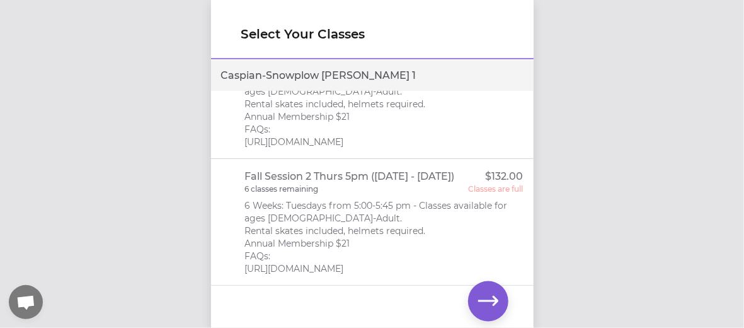
click at [23, 9] on div "Select Your Classes Bebe - Basic 1 Fall Session 1 Tues 5pm (Sept 9 - Oct 21, 20…" at bounding box center [372, 164] width 744 height 328
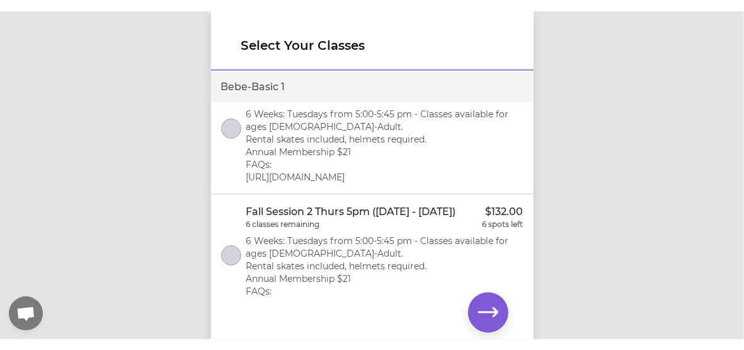
scroll to position [304, 0]
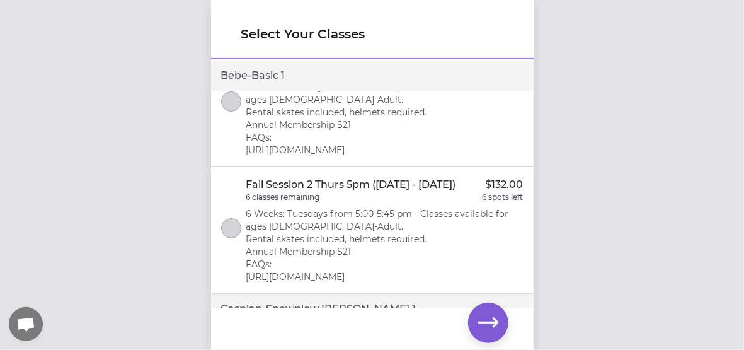
click at [343, 202] on div "6 classes remaining 6 spots left" at bounding box center [384, 197] width 277 height 10
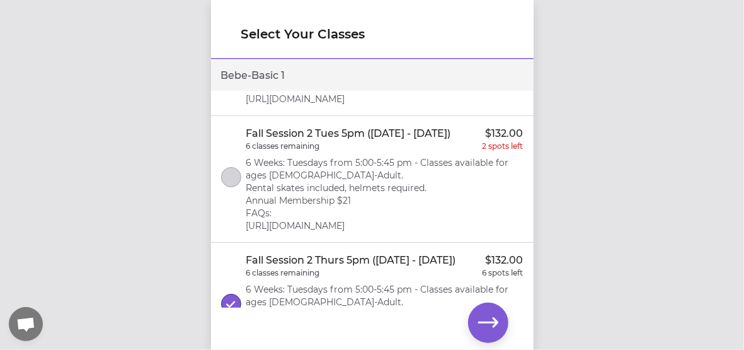
scroll to position [203, 0]
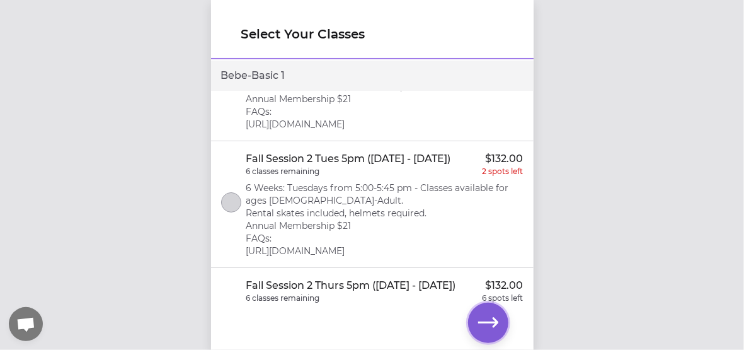
click at [498, 320] on icon "button" at bounding box center [488, 323] width 20 height 20
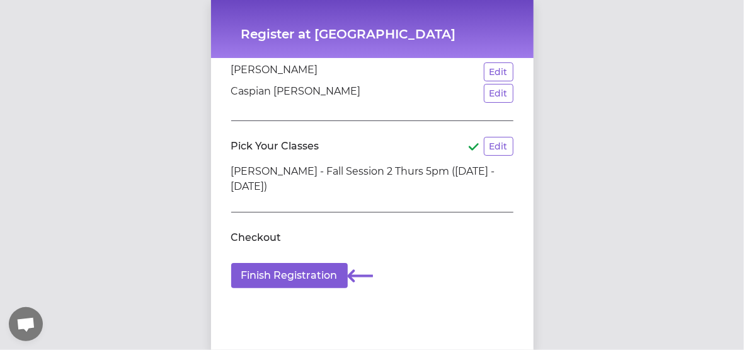
scroll to position [113, 0]
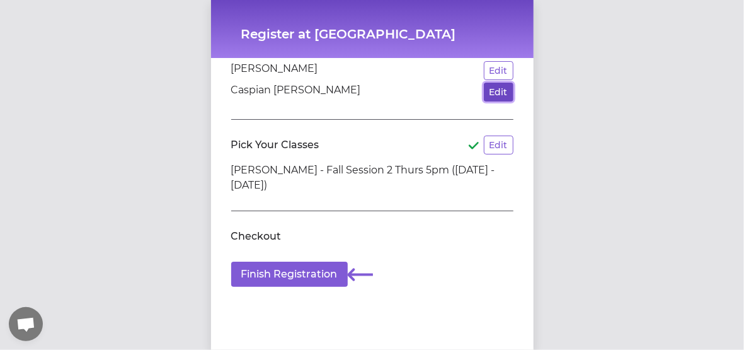
click at [489, 96] on button "Edit" at bounding box center [499, 92] width 30 height 19
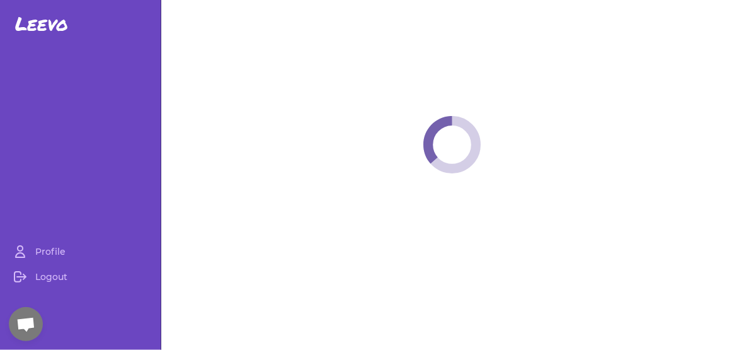
select select "MT"
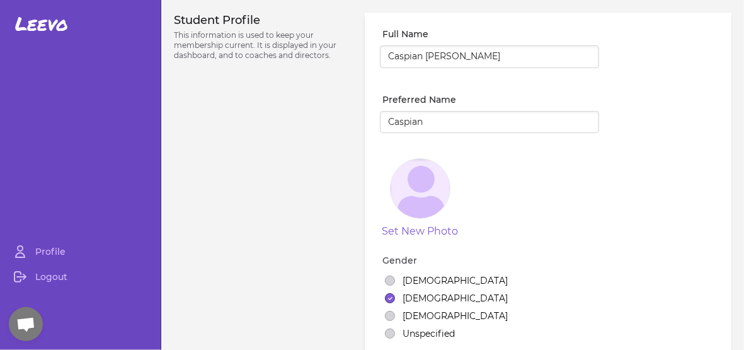
select select "7"
click at [37, 255] on link "Profile" at bounding box center [80, 251] width 151 height 25
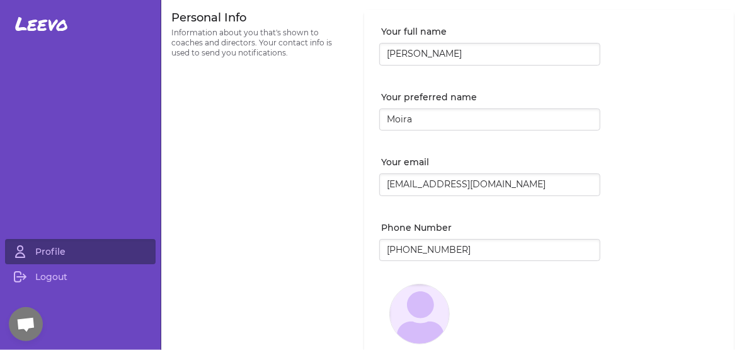
click at [23, 331] on span "Open chat" at bounding box center [26, 325] width 20 height 16
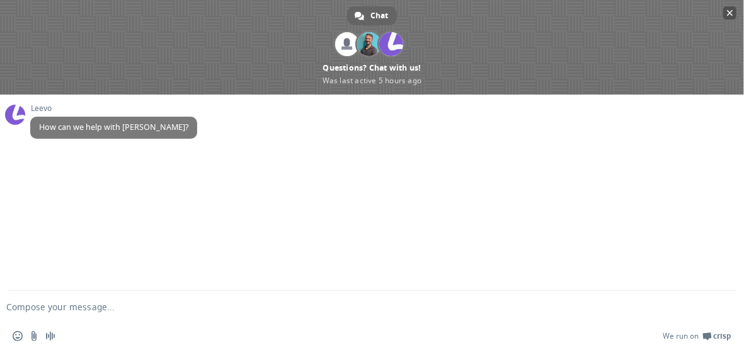
select select "MT"
select select "7"
click at [734, 12] on span "Close chat" at bounding box center [729, 12] width 13 height 13
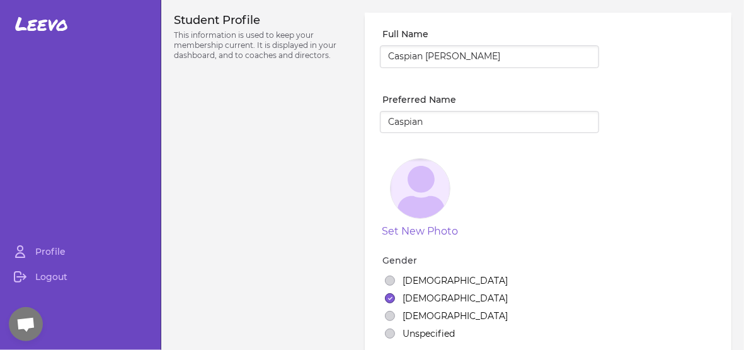
scroll to position [1103, 0]
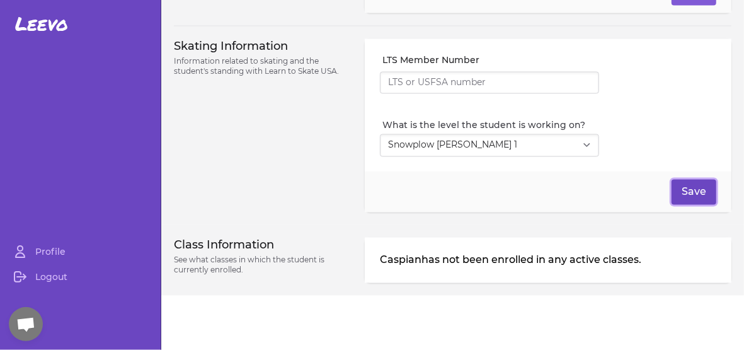
click at [688, 190] on button "Save" at bounding box center [694, 192] width 45 height 25
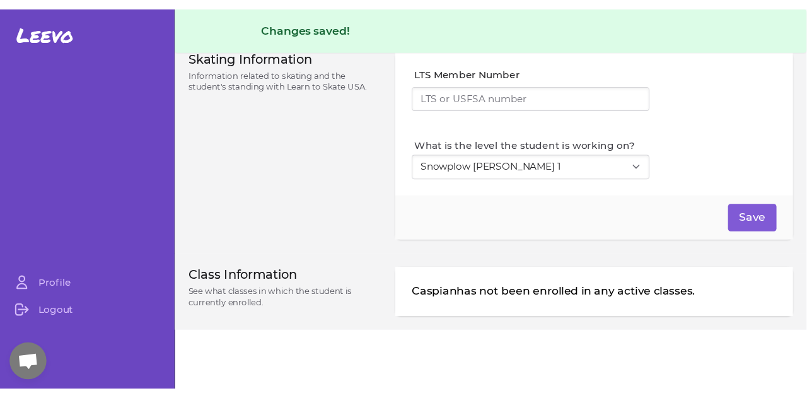
scroll to position [0, 0]
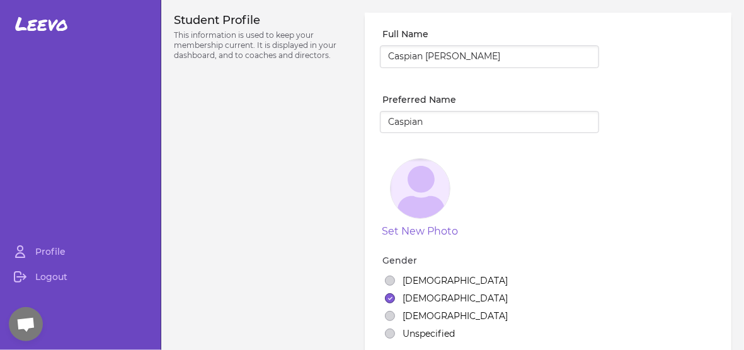
click at [49, 26] on span "Leevo" at bounding box center [41, 24] width 53 height 23
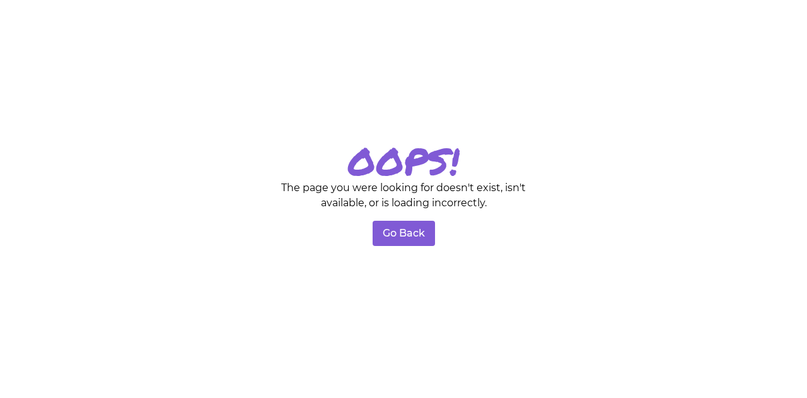
click at [385, 235] on button "Go Back" at bounding box center [403, 233] width 62 height 25
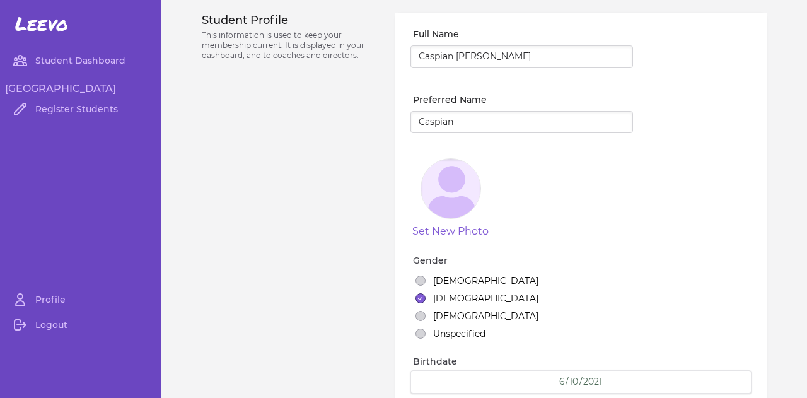
select select "MT"
select select "7"
click at [98, 112] on link "Register Students" at bounding box center [80, 108] width 151 height 25
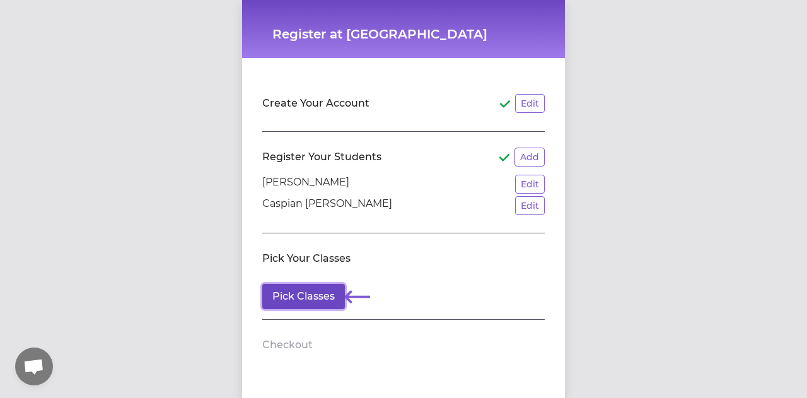
click at [321, 294] on button "Pick Classes" at bounding box center [303, 296] width 83 height 25
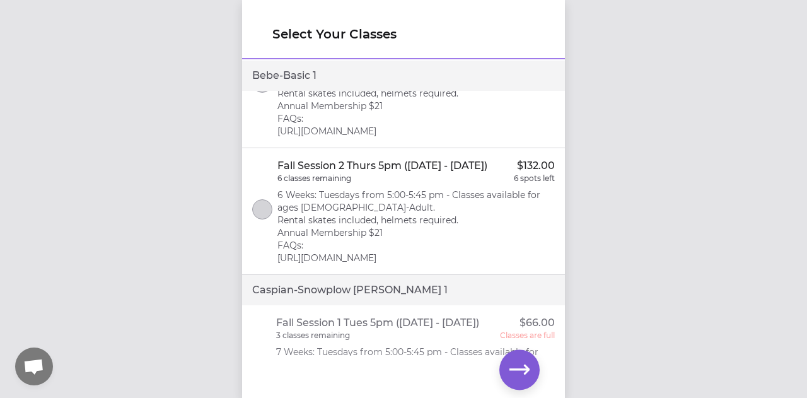
scroll to position [328, 0]
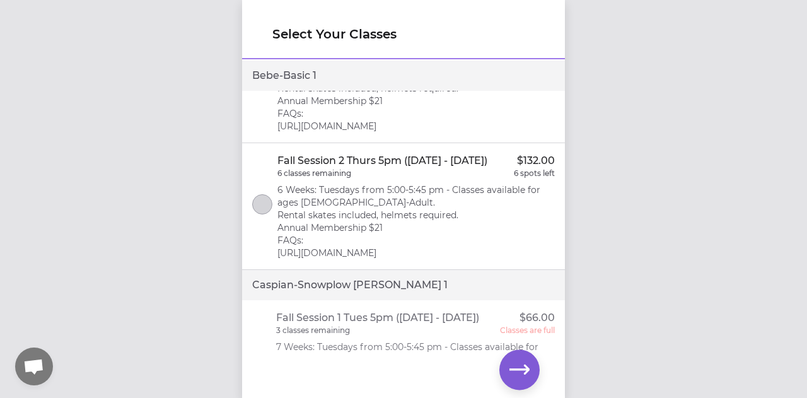
click at [388, 168] on p "Fall Session 2 Thurs 5pm ([DATE] - [DATE])" at bounding box center [382, 160] width 210 height 15
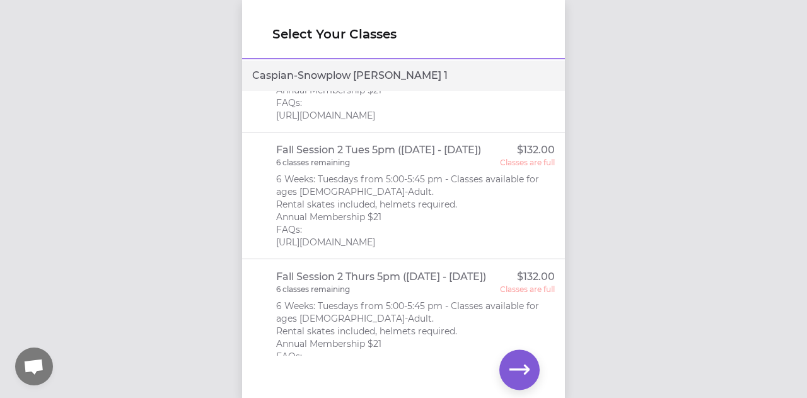
scroll to position [807, 0]
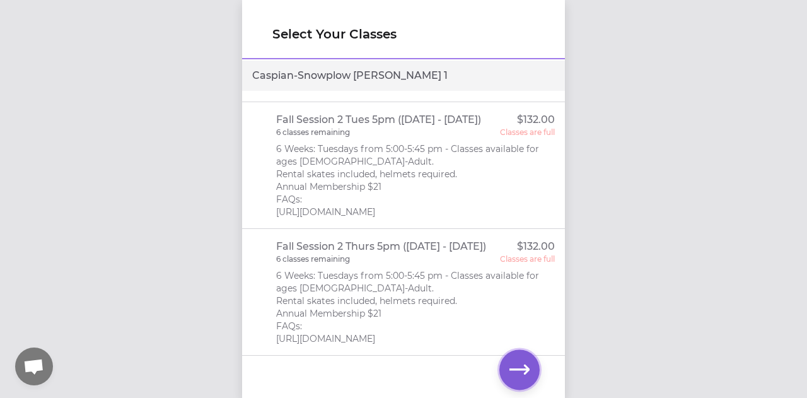
click at [513, 359] on icon "button" at bounding box center [519, 369] width 20 height 20
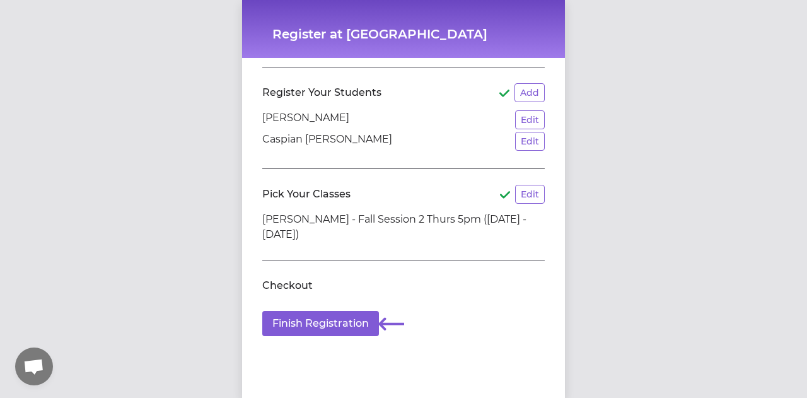
scroll to position [66, 0]
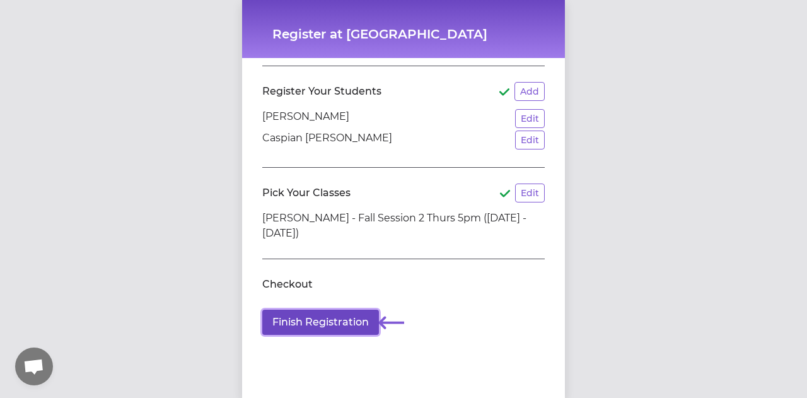
click at [346, 317] on button "Finish Registration" at bounding box center [320, 321] width 117 height 25
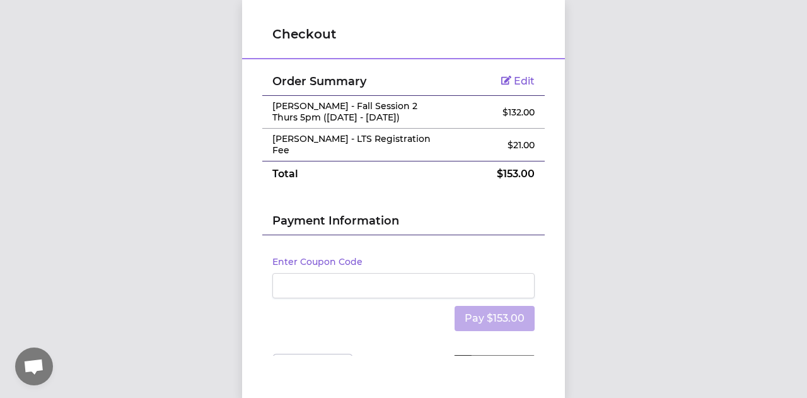
scroll to position [16, 0]
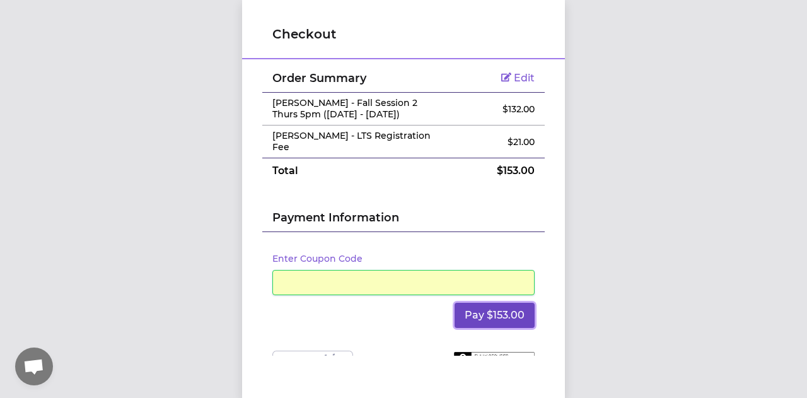
click at [500, 302] on button "Pay $153.00" at bounding box center [494, 314] width 80 height 25
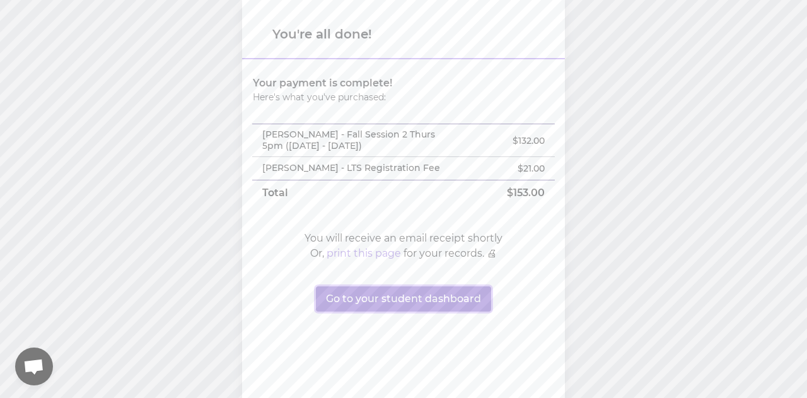
click at [439, 297] on button "Go to your student dashboard" at bounding box center [403, 298] width 175 height 25
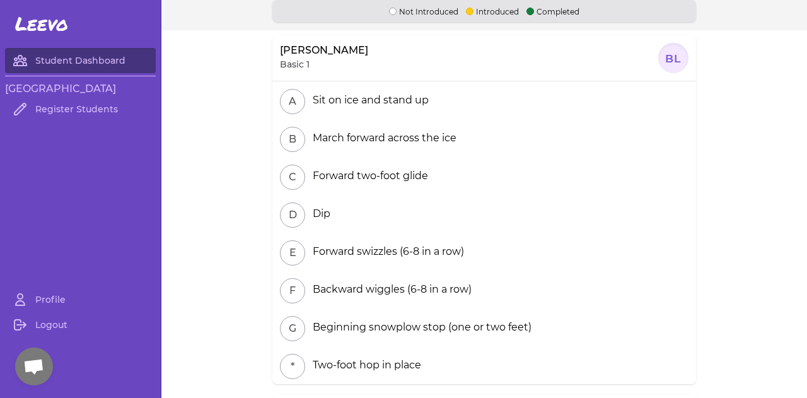
scroll to position [268, 0]
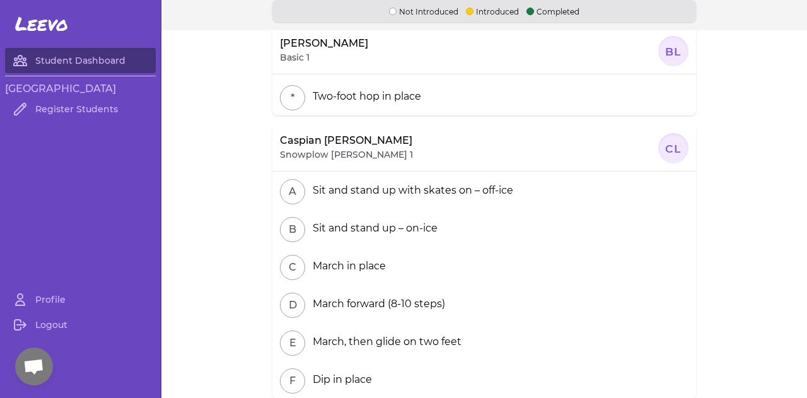
click at [309, 142] on p "Caspian [PERSON_NAME]" at bounding box center [346, 140] width 132 height 15
click at [88, 112] on link "Register Students" at bounding box center [80, 108] width 151 height 25
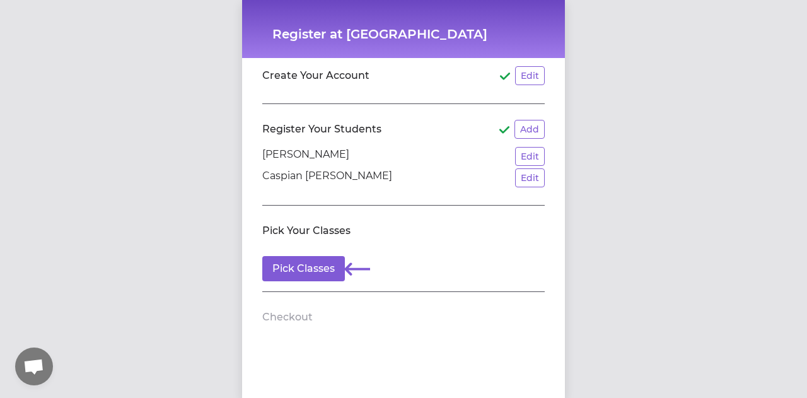
scroll to position [25, 0]
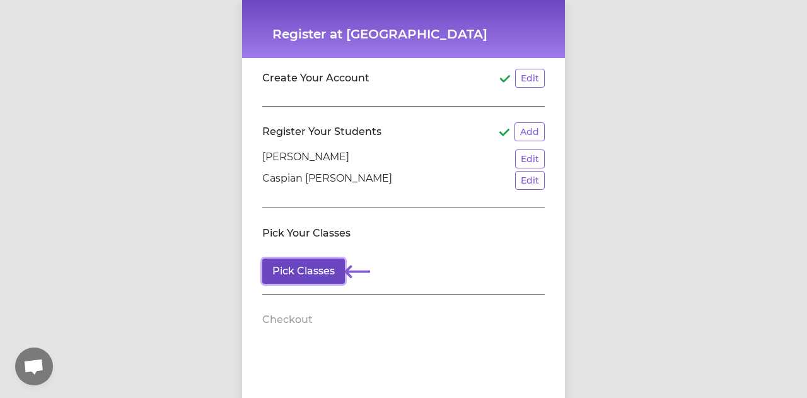
click at [311, 265] on button "Pick Classes" at bounding box center [303, 270] width 83 height 25
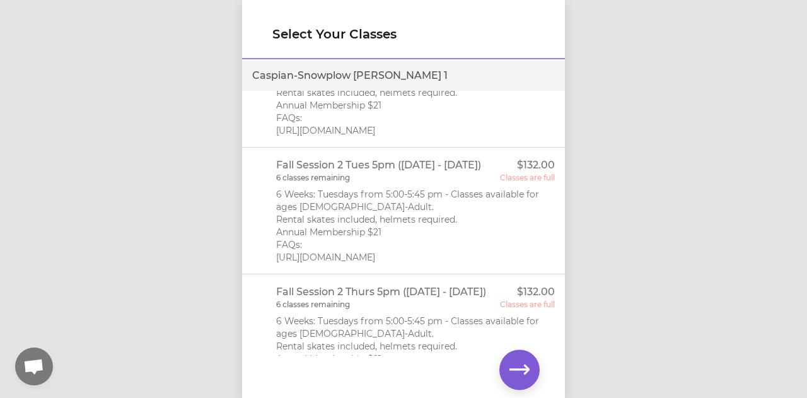
scroll to position [824, 0]
